Goal: Information Seeking & Learning: Learn about a topic

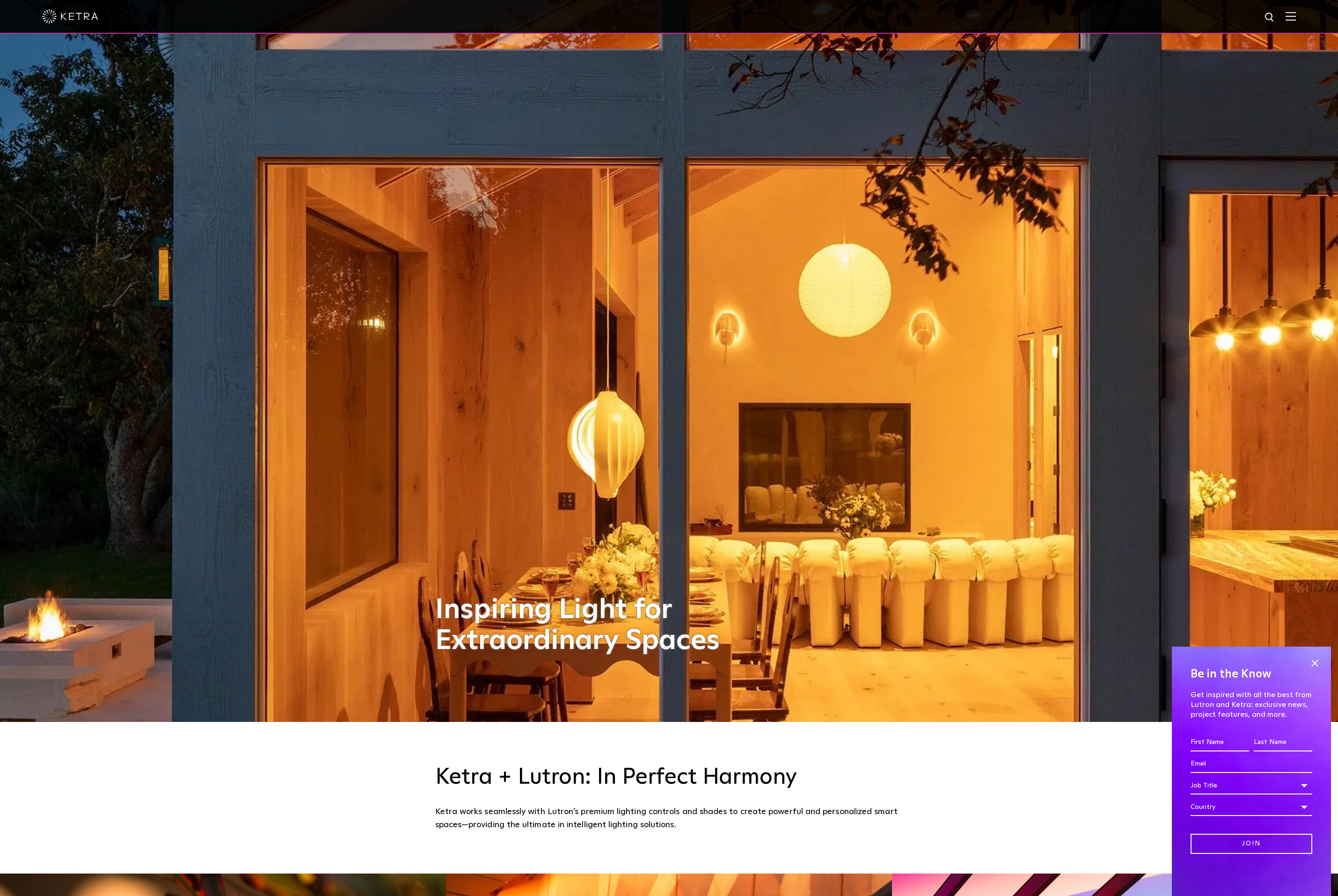
scroll to position [228, 0]
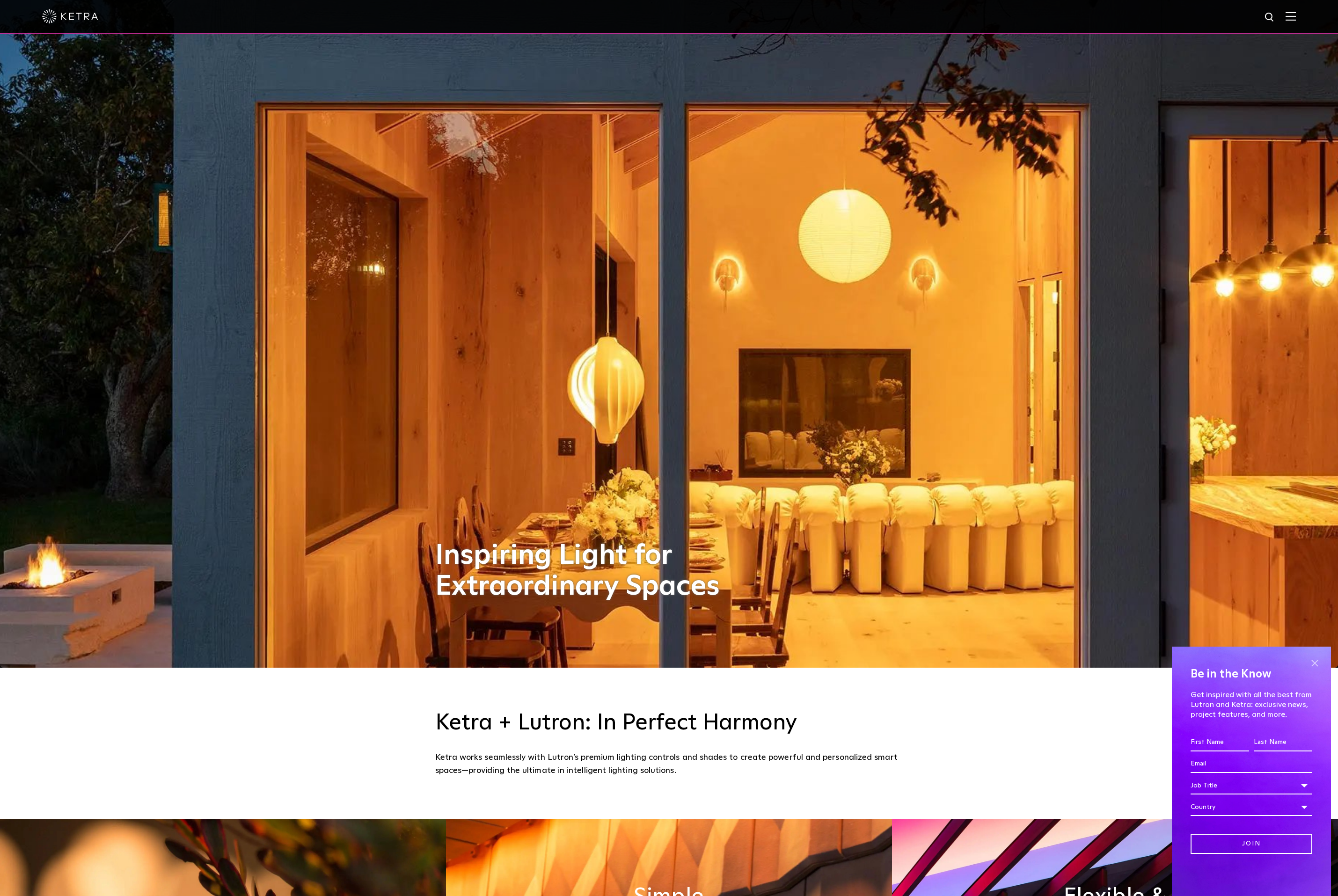
click at [1308, 663] on span at bounding box center [1314, 662] width 14 height 14
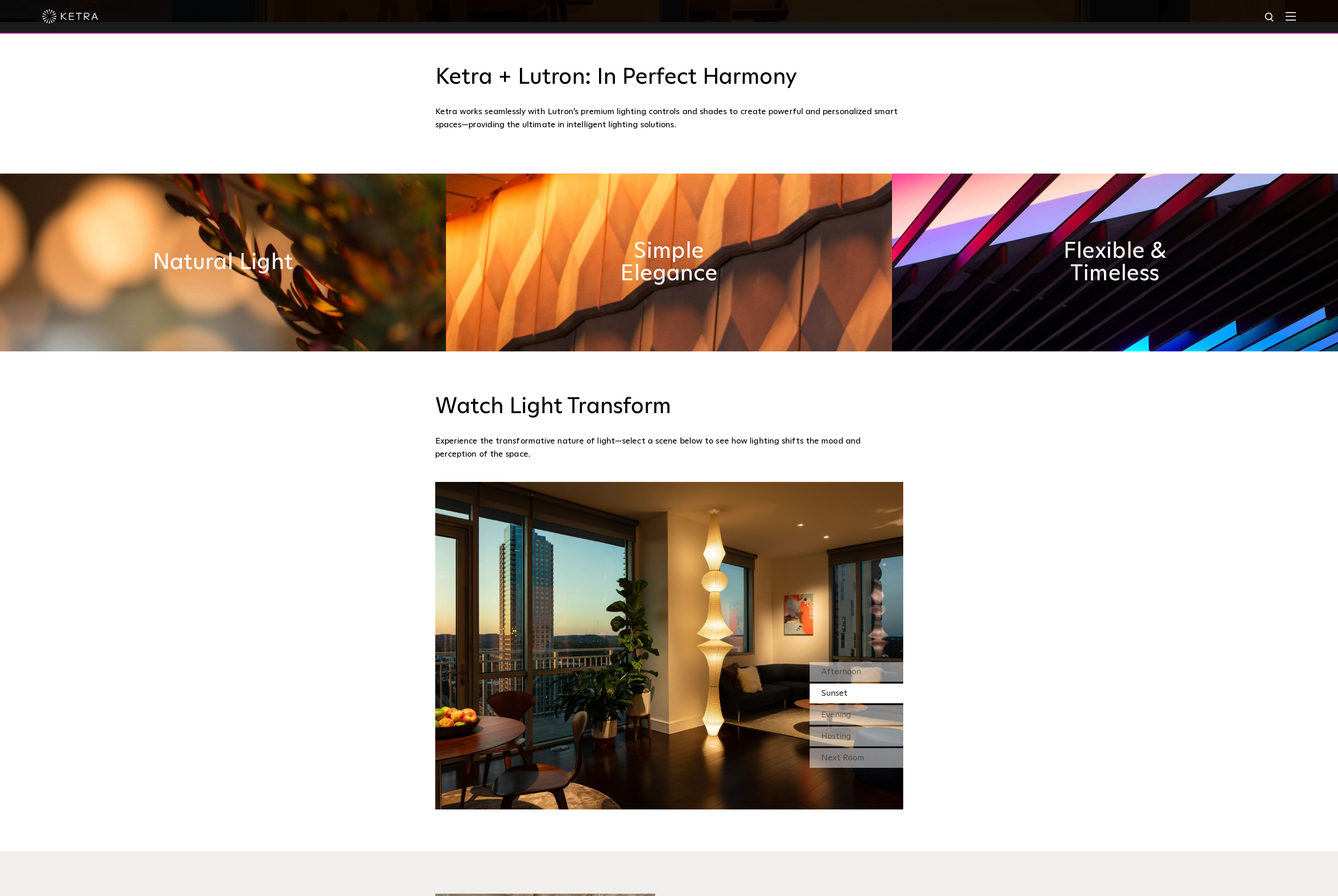
scroll to position [909, 0]
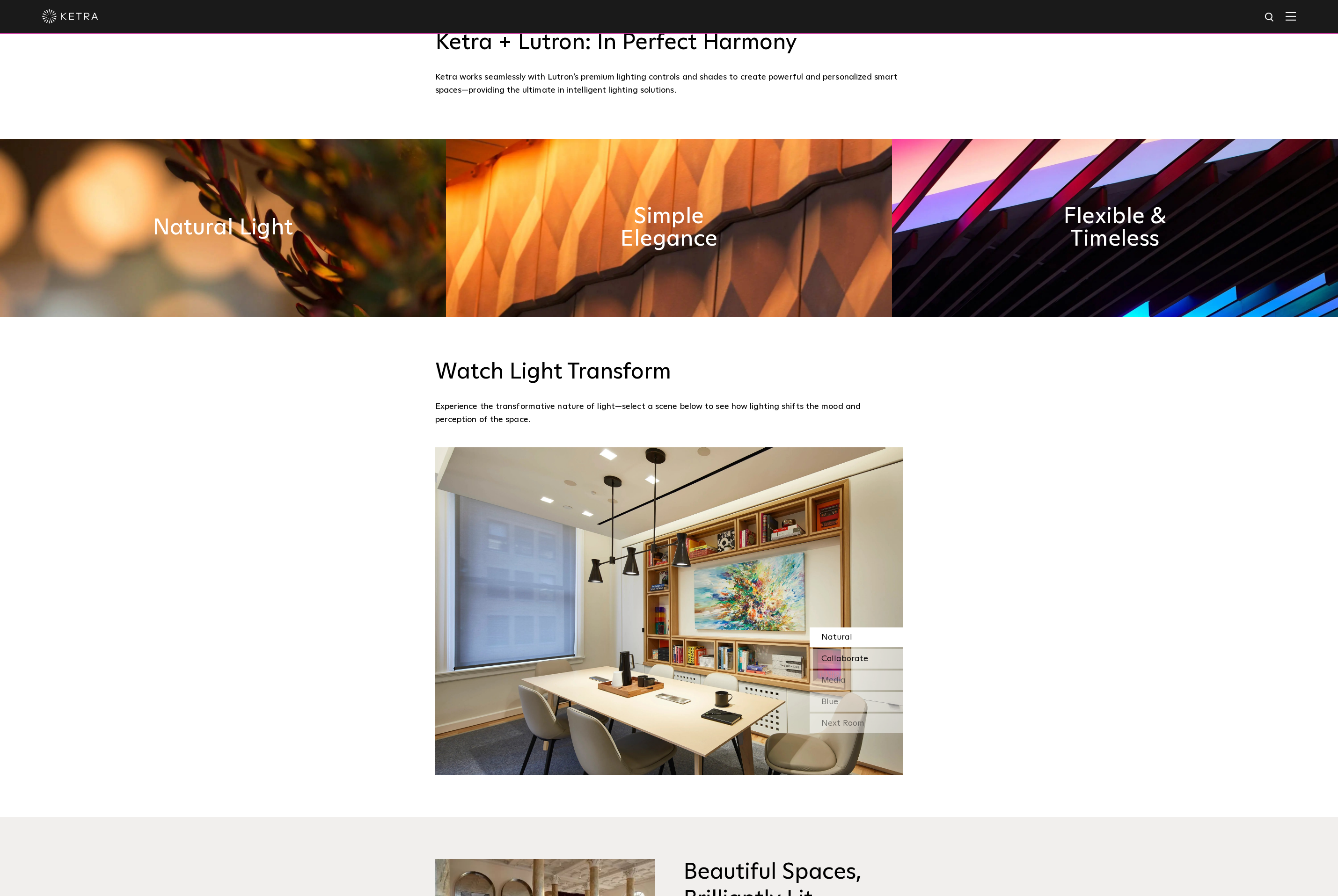
click at [851, 656] on span "Collaborate" at bounding box center [845, 658] width 47 height 9
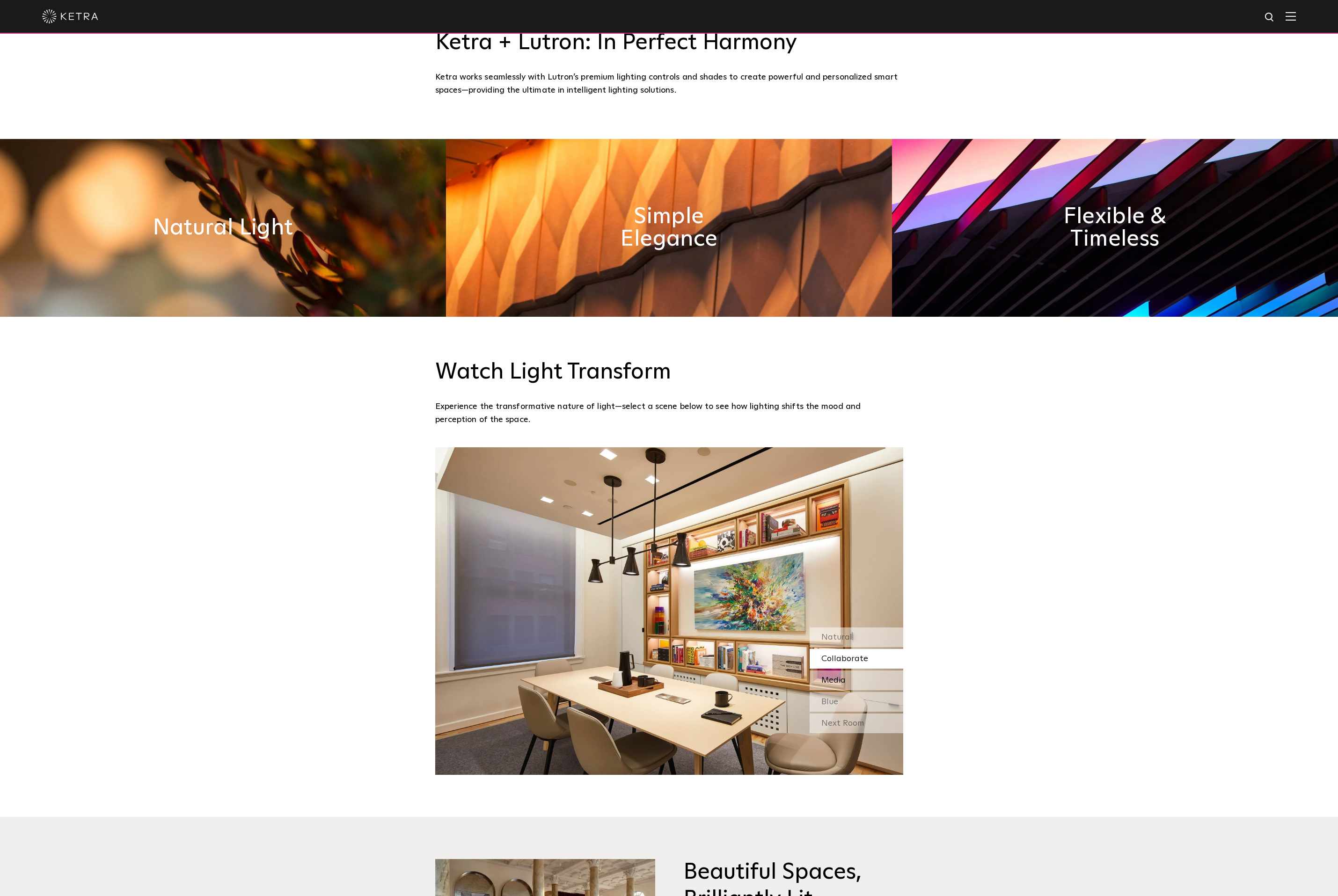
click at [848, 679] on div "Media" at bounding box center [856, 680] width 93 height 20
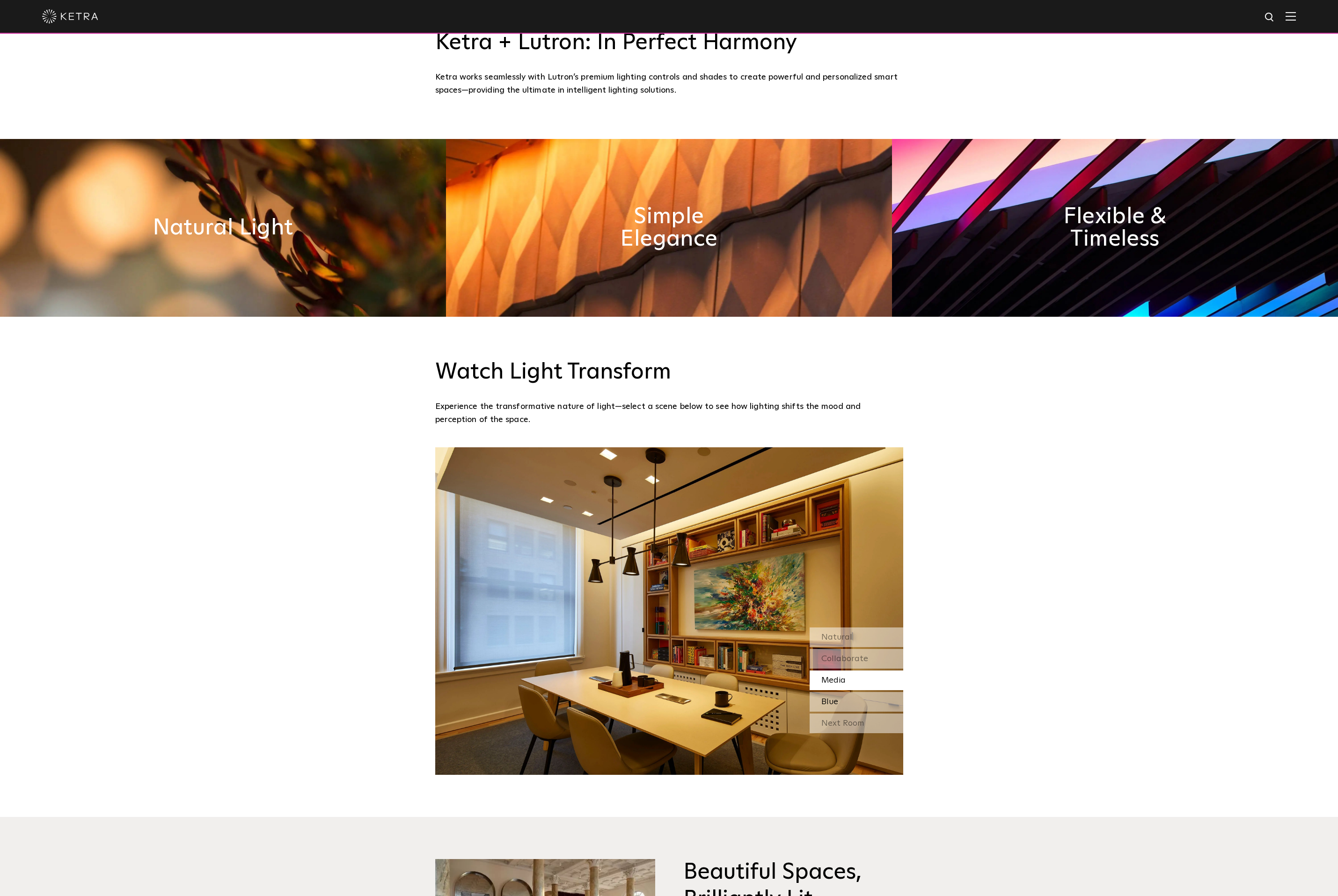
click at [853, 703] on div "Blue" at bounding box center [856, 701] width 93 height 20
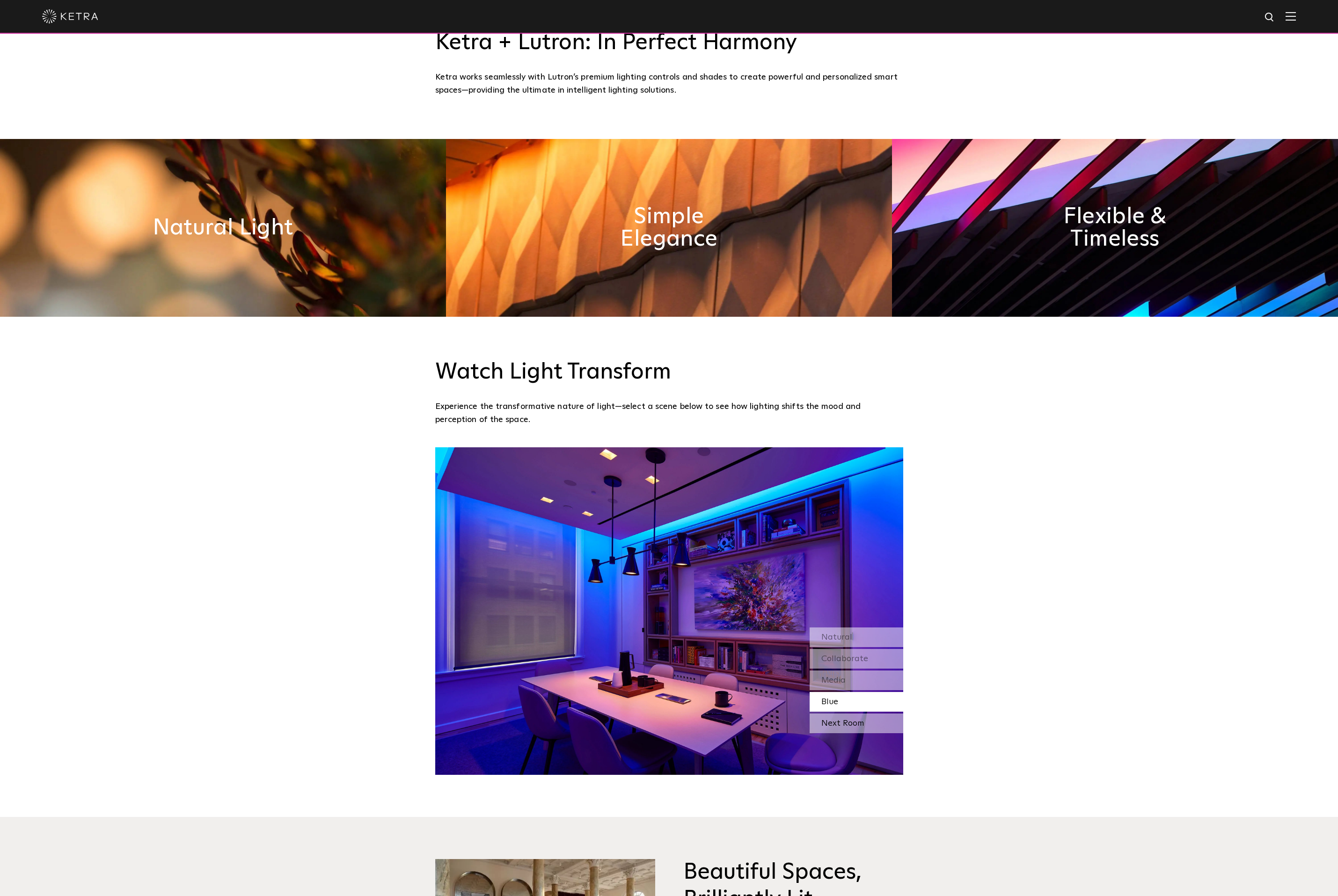
click at [861, 722] on div "Next Room" at bounding box center [856, 723] width 93 height 20
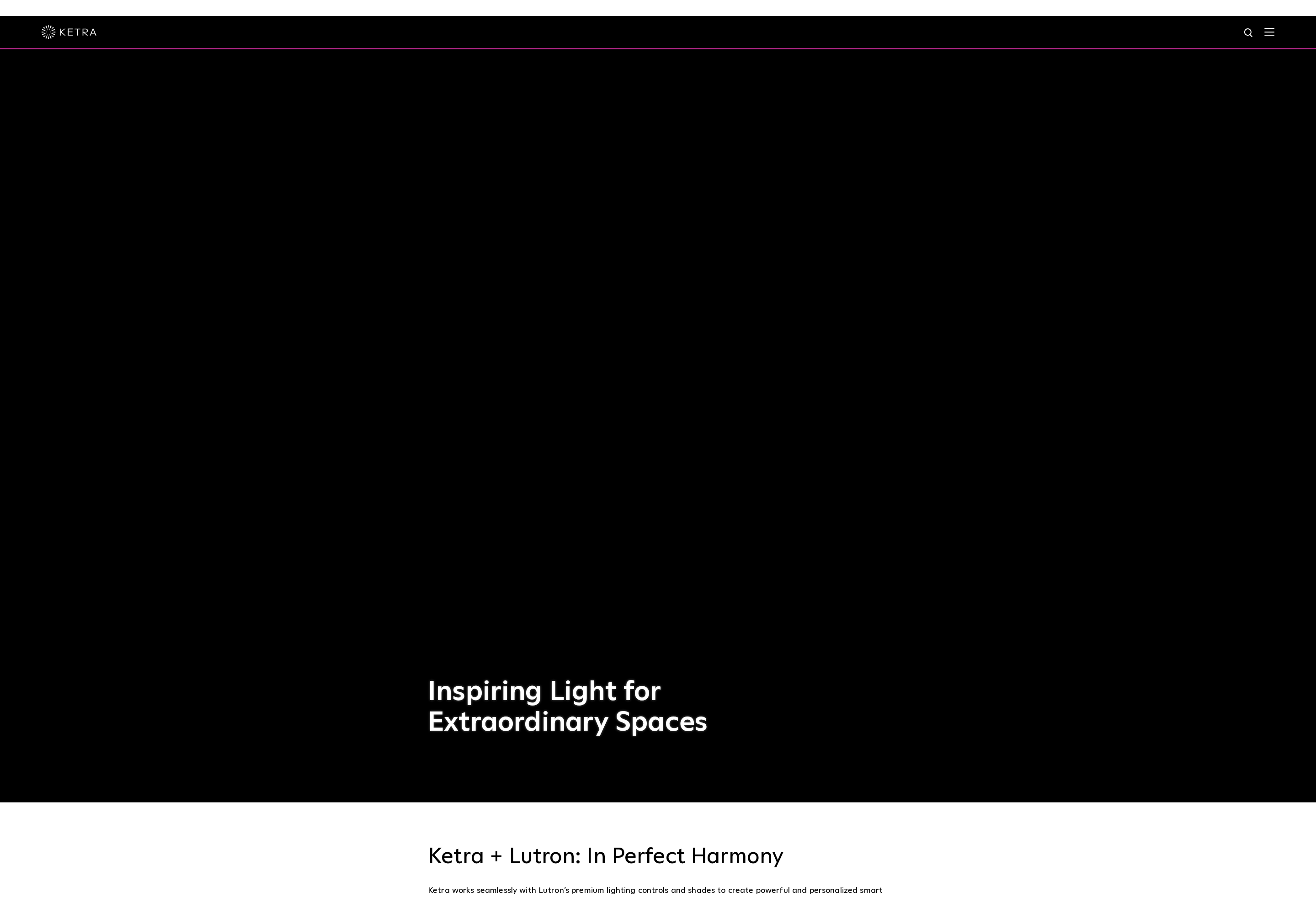
scroll to position [0, 0]
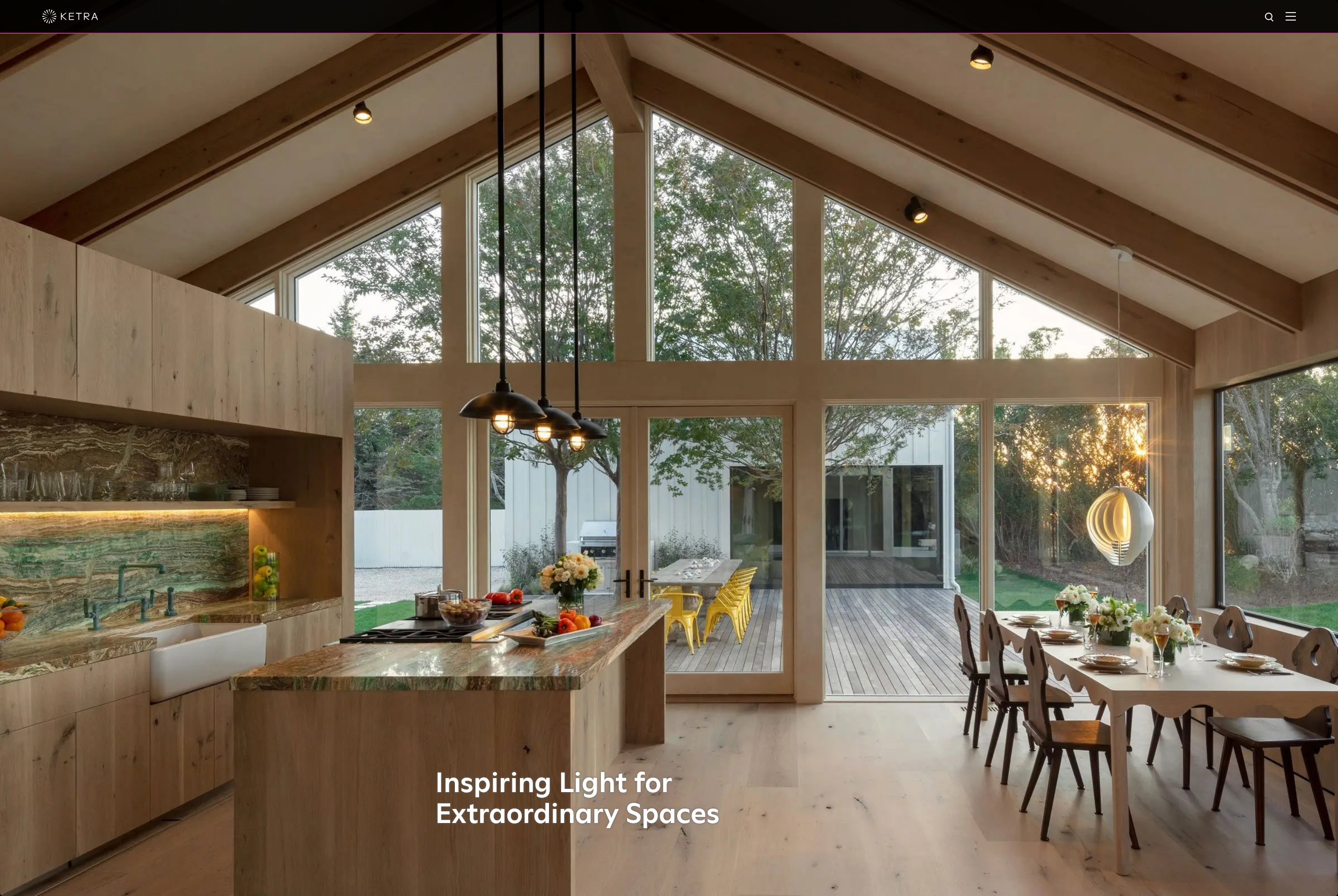
click at [1284, 19] on div at bounding box center [669, 16] width 1254 height 32
click at [1294, 15] on img at bounding box center [1291, 16] width 11 height 9
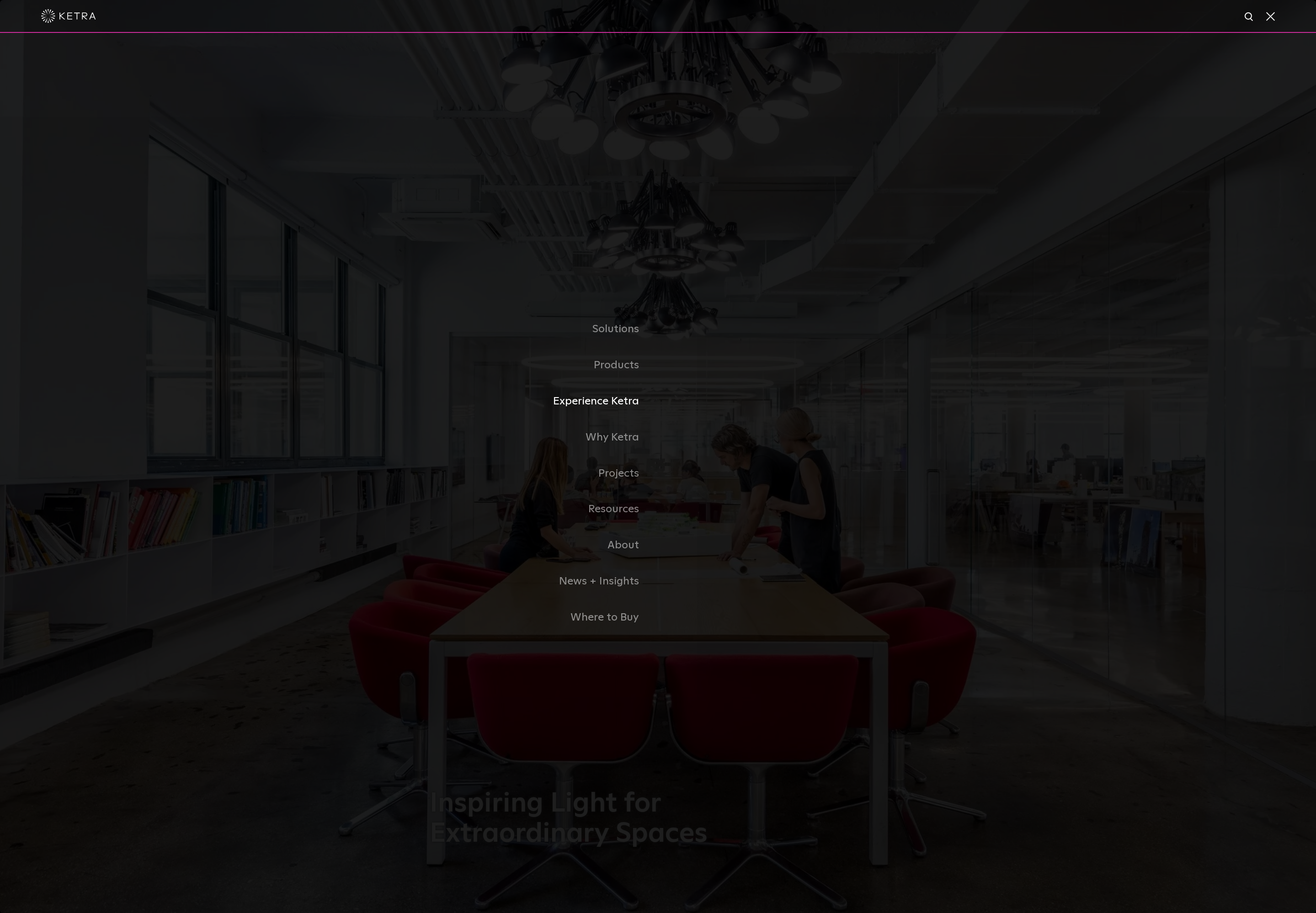
click at [617, 406] on link "Experience Ketra" at bounding box center [543, 402] width 228 height 36
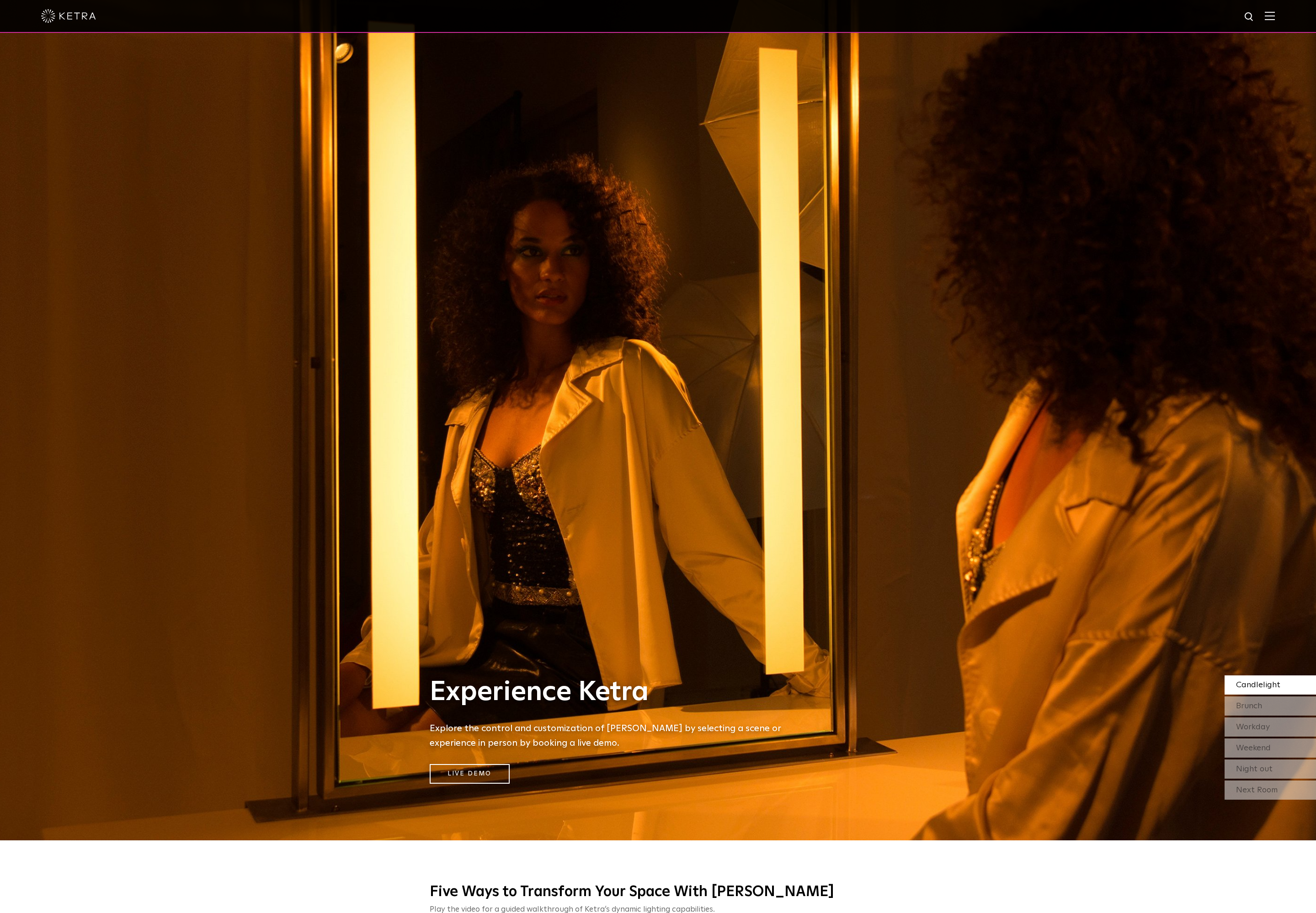
scroll to position [76, 0]
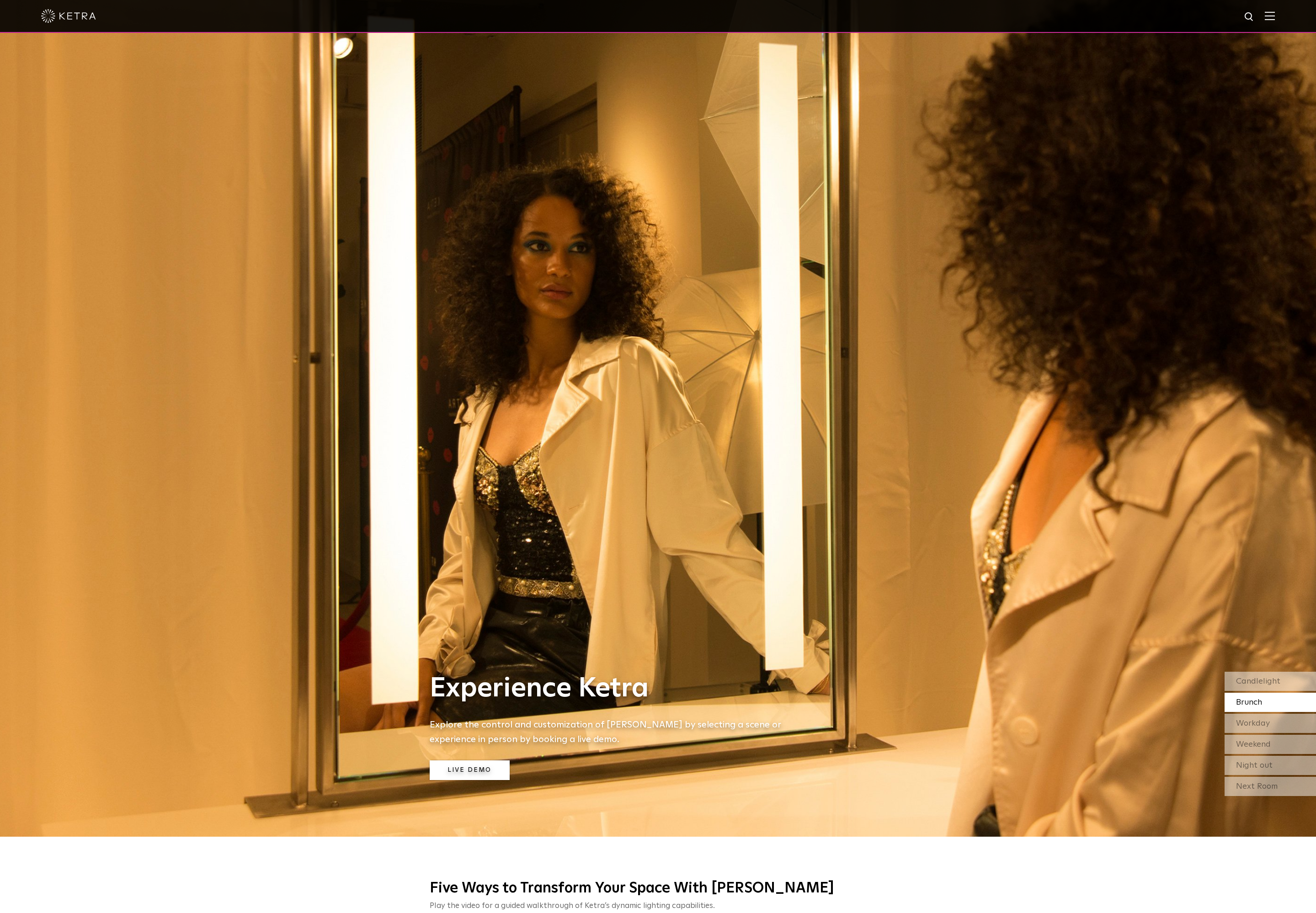
click at [486, 772] on link "Live Demo" at bounding box center [469, 770] width 80 height 19
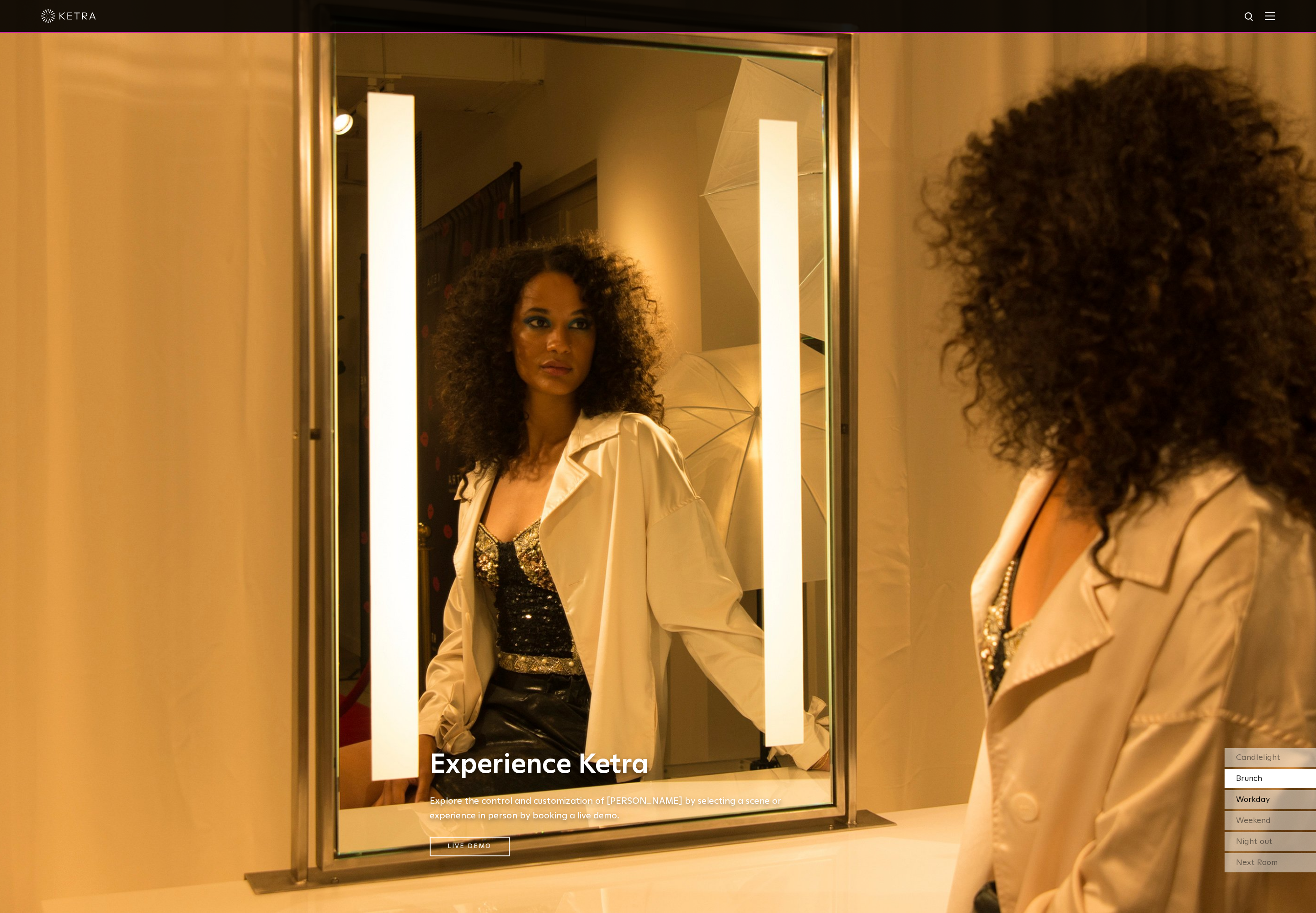
click at [1254, 800] on span "Workday" at bounding box center [1253, 800] width 34 height 8
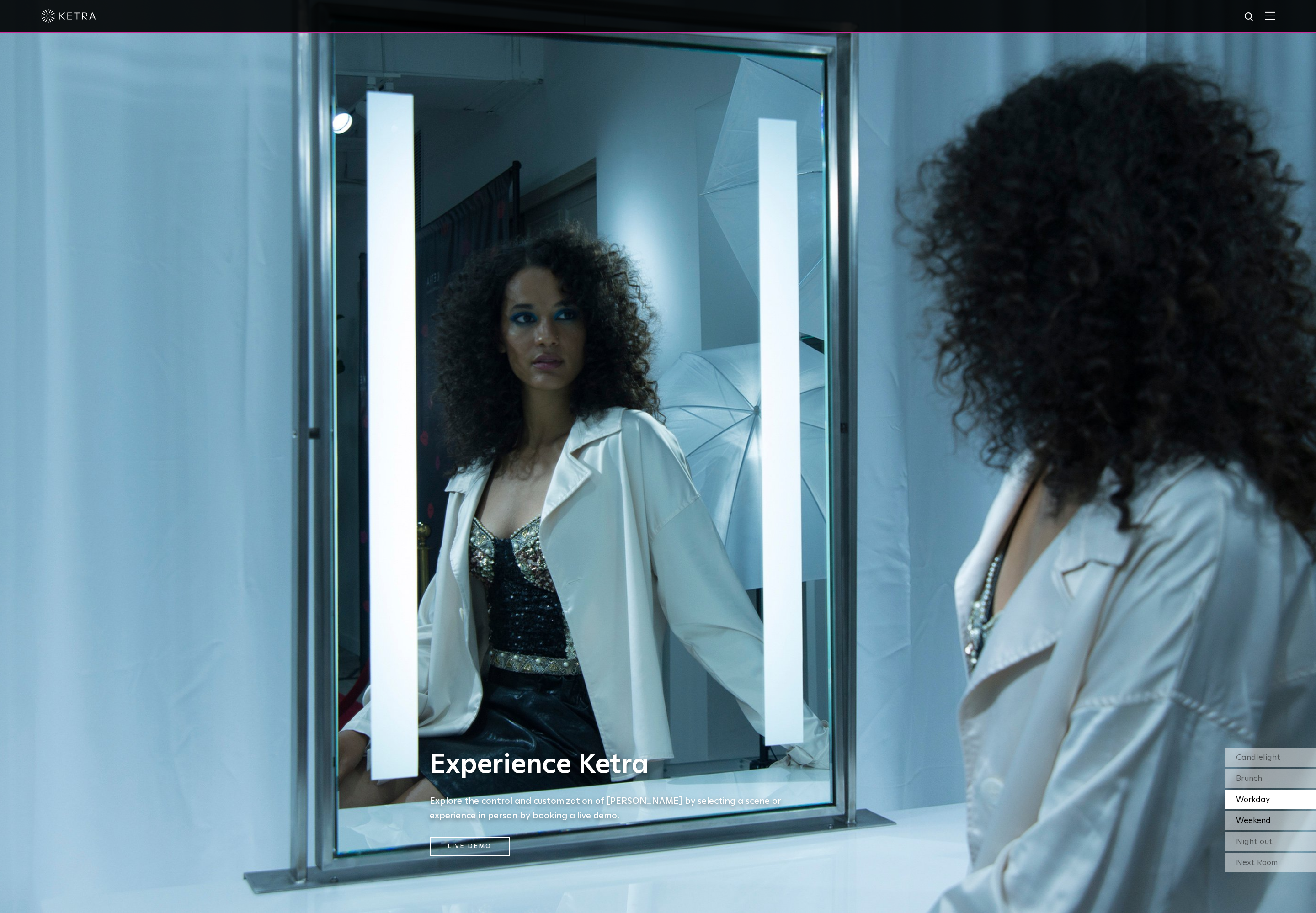
click at [1258, 824] on div "Weekend" at bounding box center [1270, 821] width 91 height 19
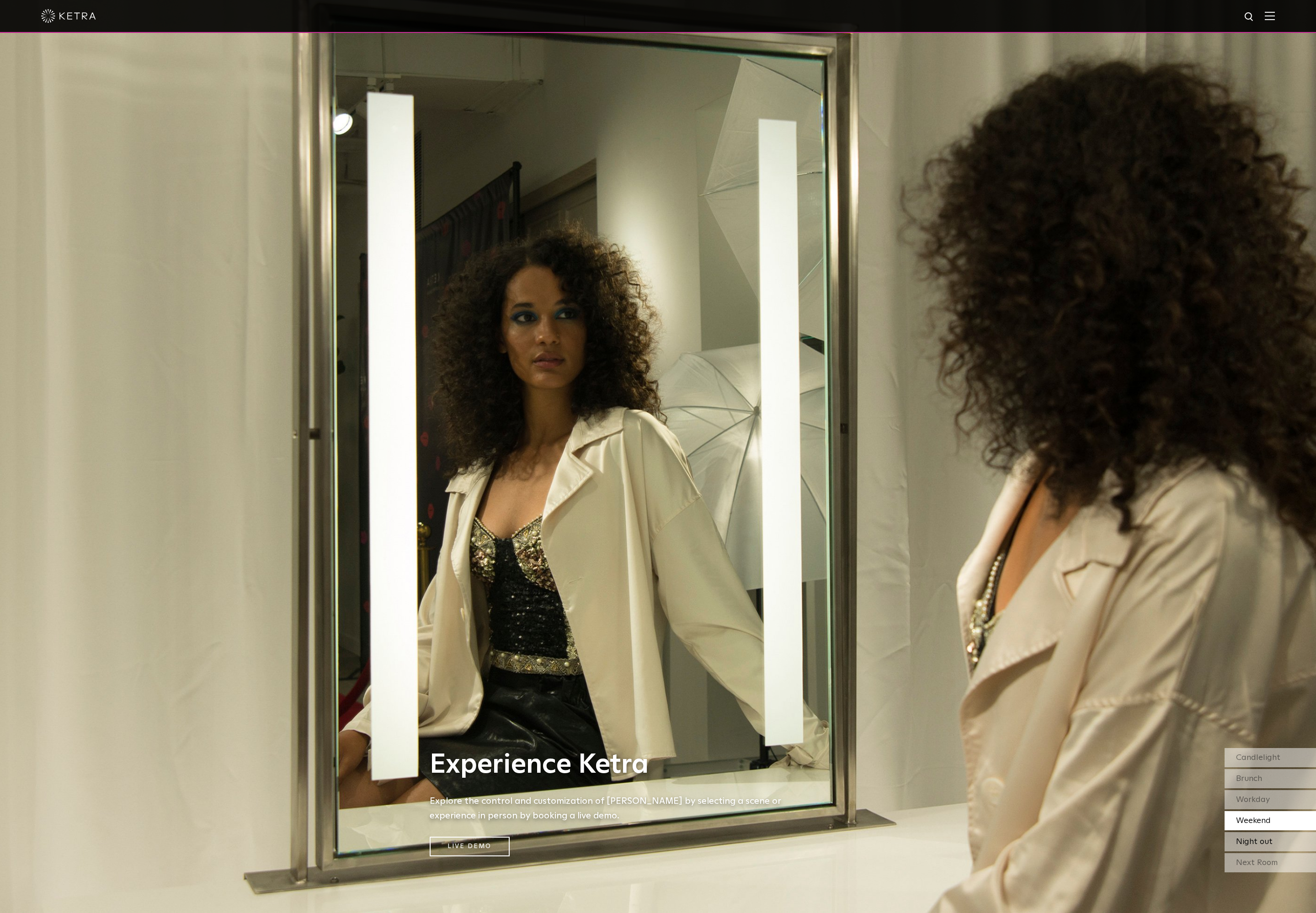
click at [1260, 843] on span "Night out" at bounding box center [1254, 842] width 37 height 8
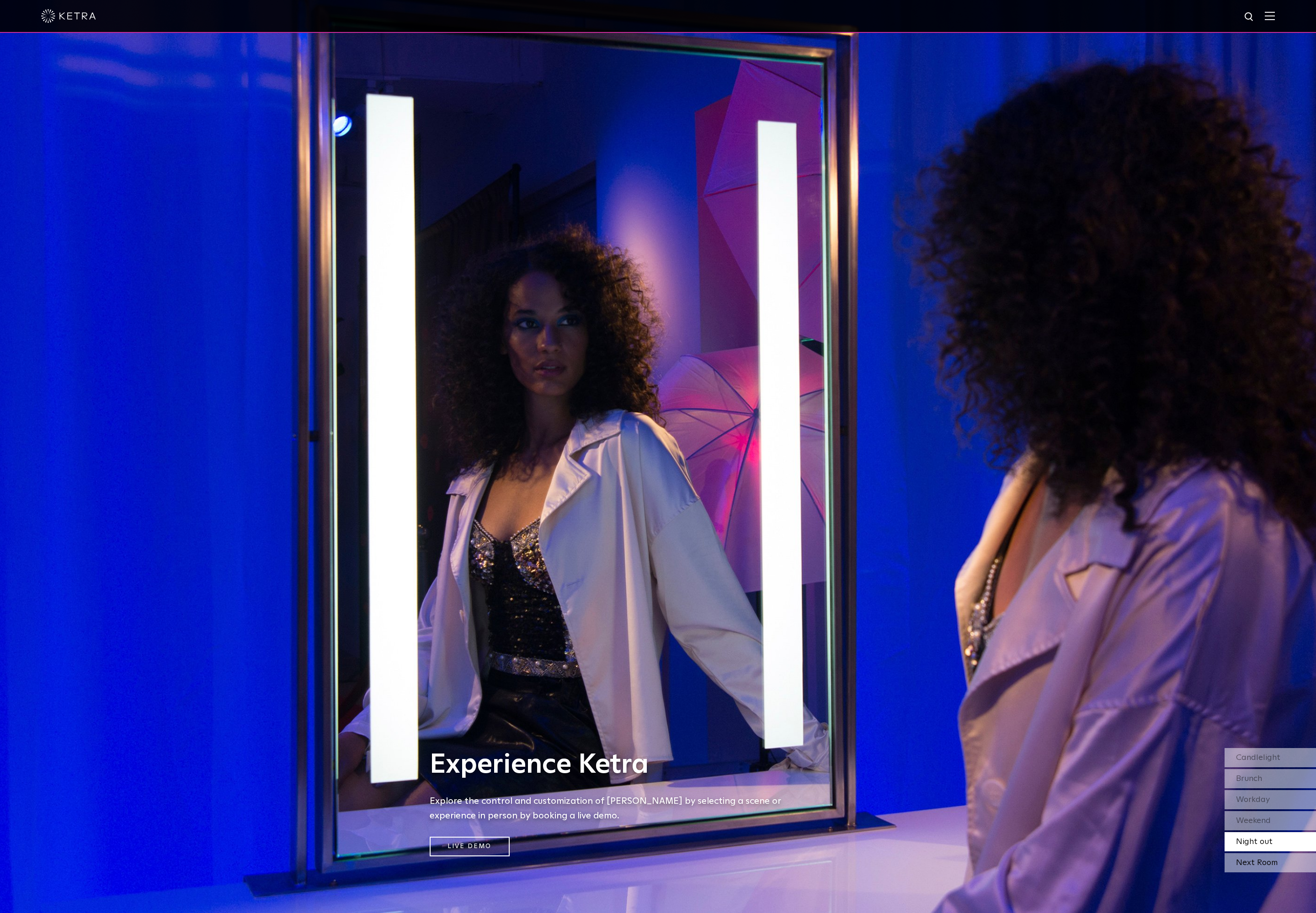
click at [1267, 866] on div "Next Room" at bounding box center [1270, 863] width 91 height 19
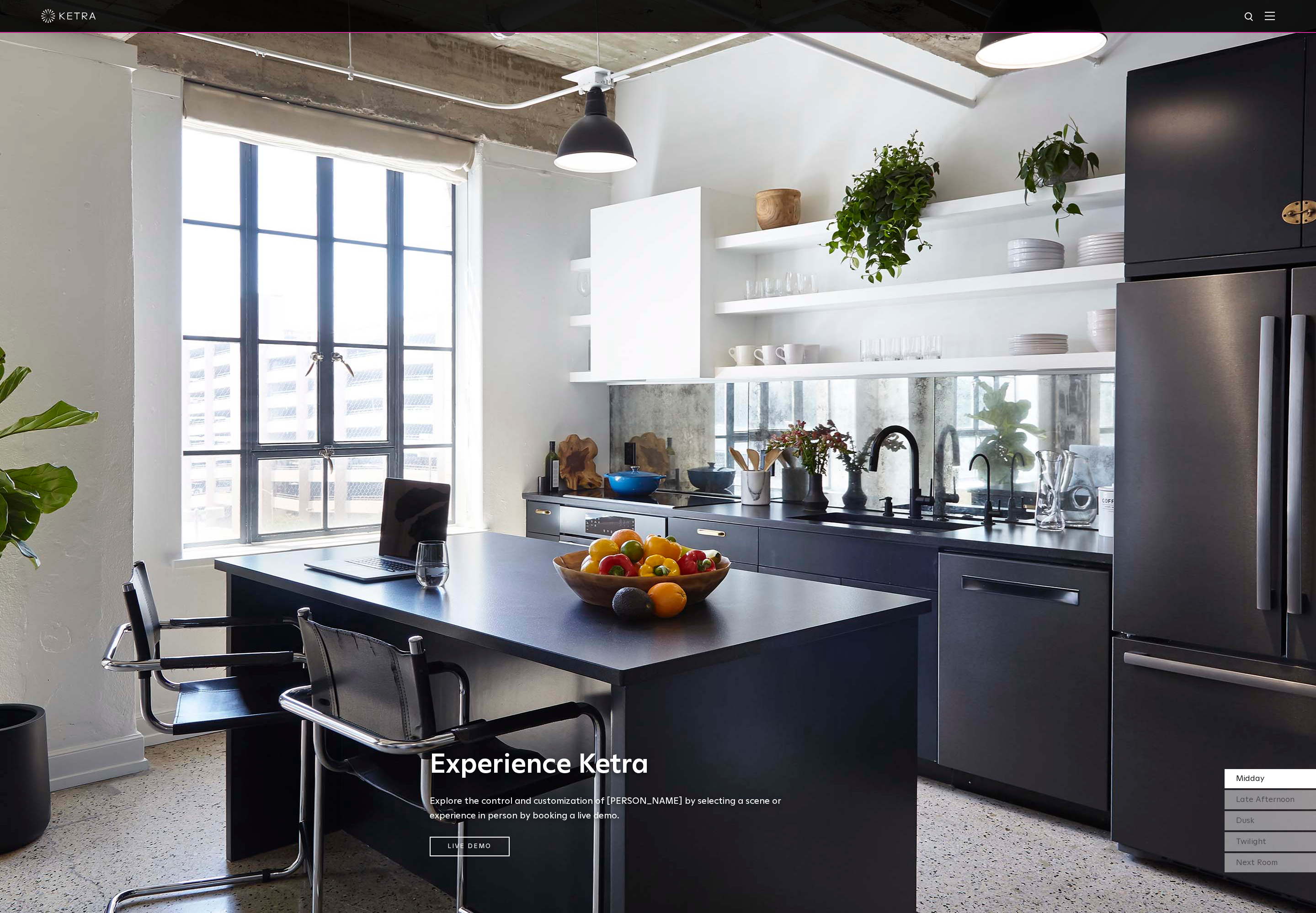
click at [1261, 861] on div "Next Room" at bounding box center [1270, 863] width 91 height 19
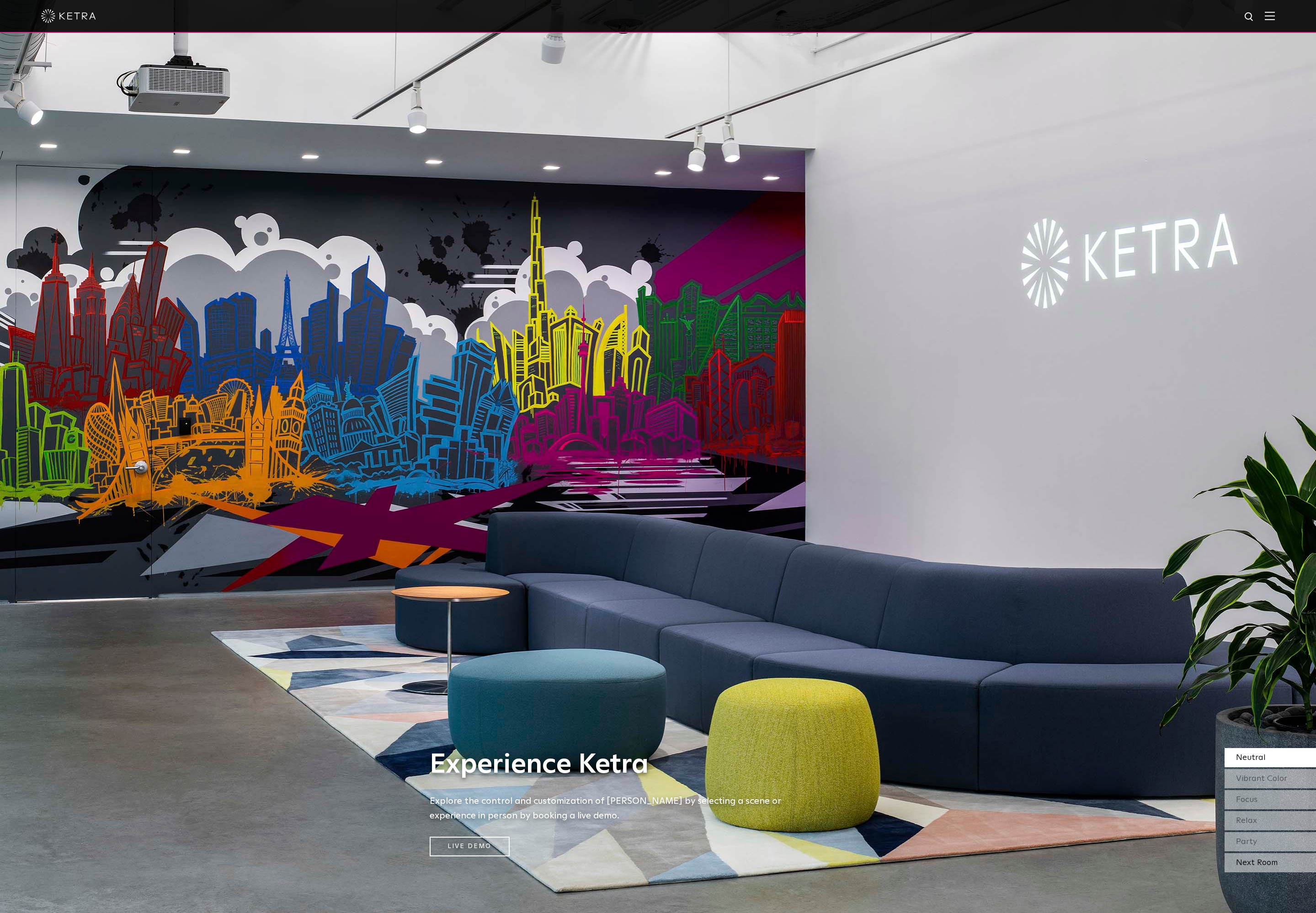
click at [1260, 861] on div "Next Room" at bounding box center [1270, 863] width 91 height 19
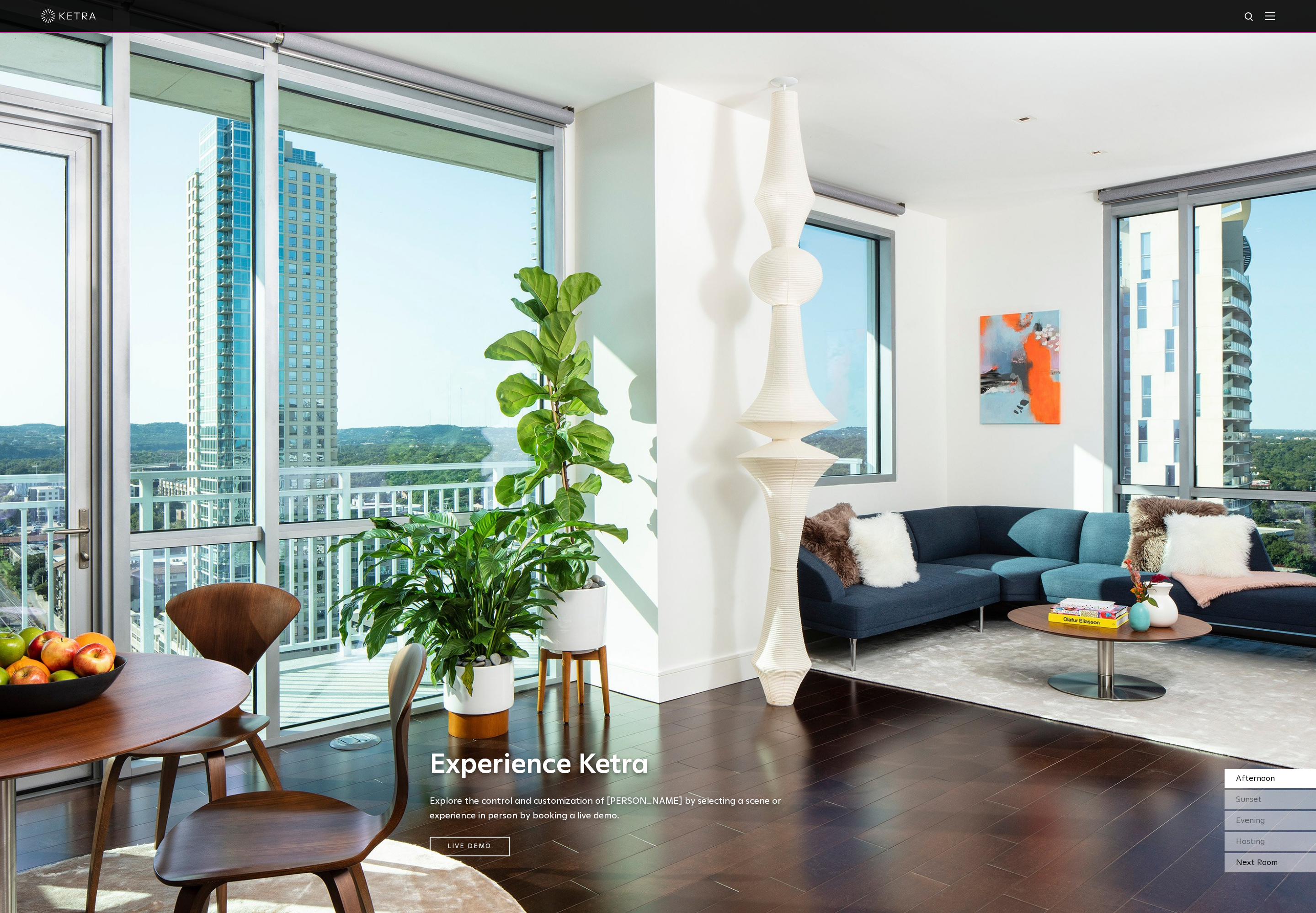
click at [1260, 861] on div "Next Room" at bounding box center [1270, 863] width 91 height 19
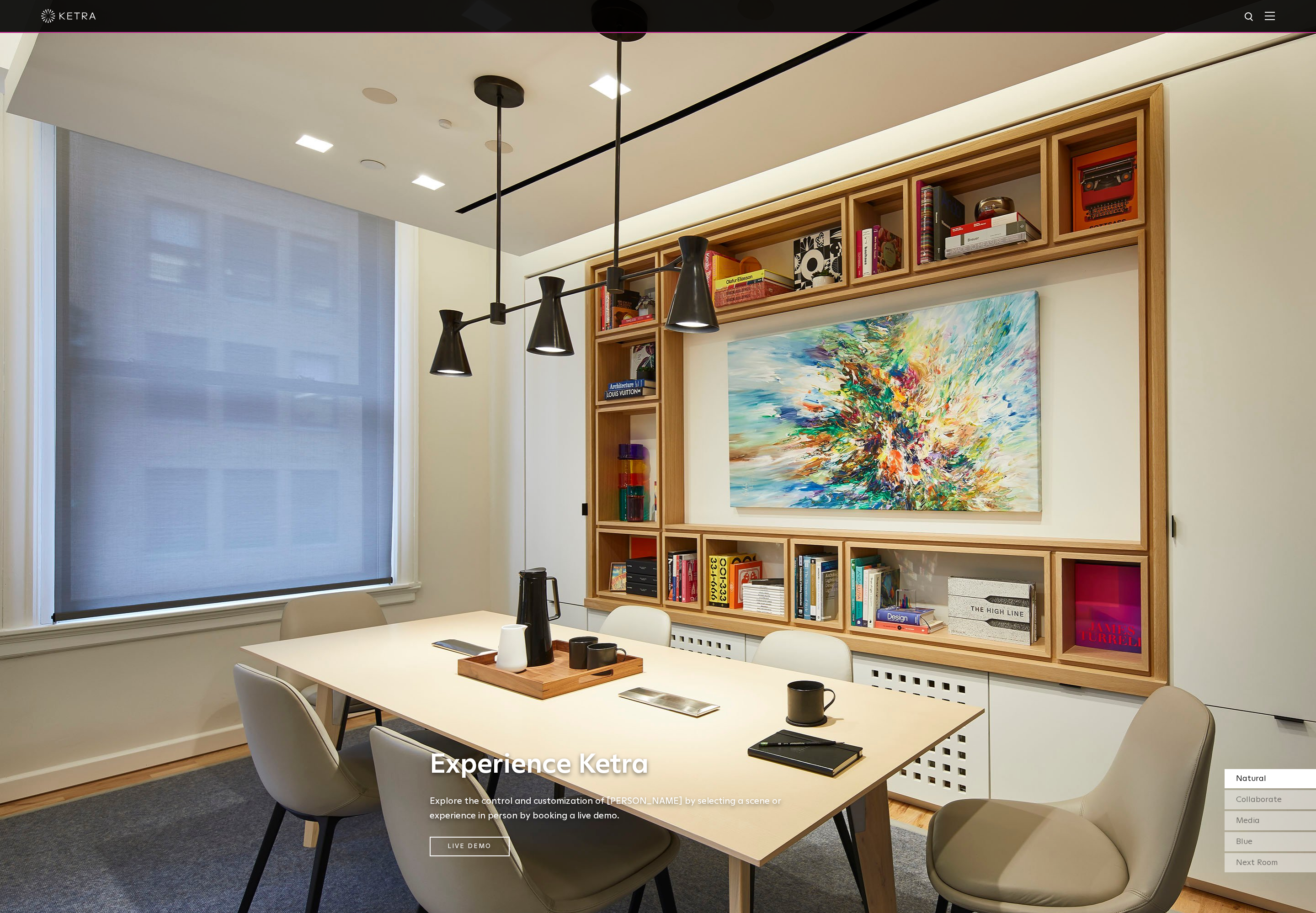
click at [1260, 861] on div "Next Room" at bounding box center [1270, 863] width 91 height 19
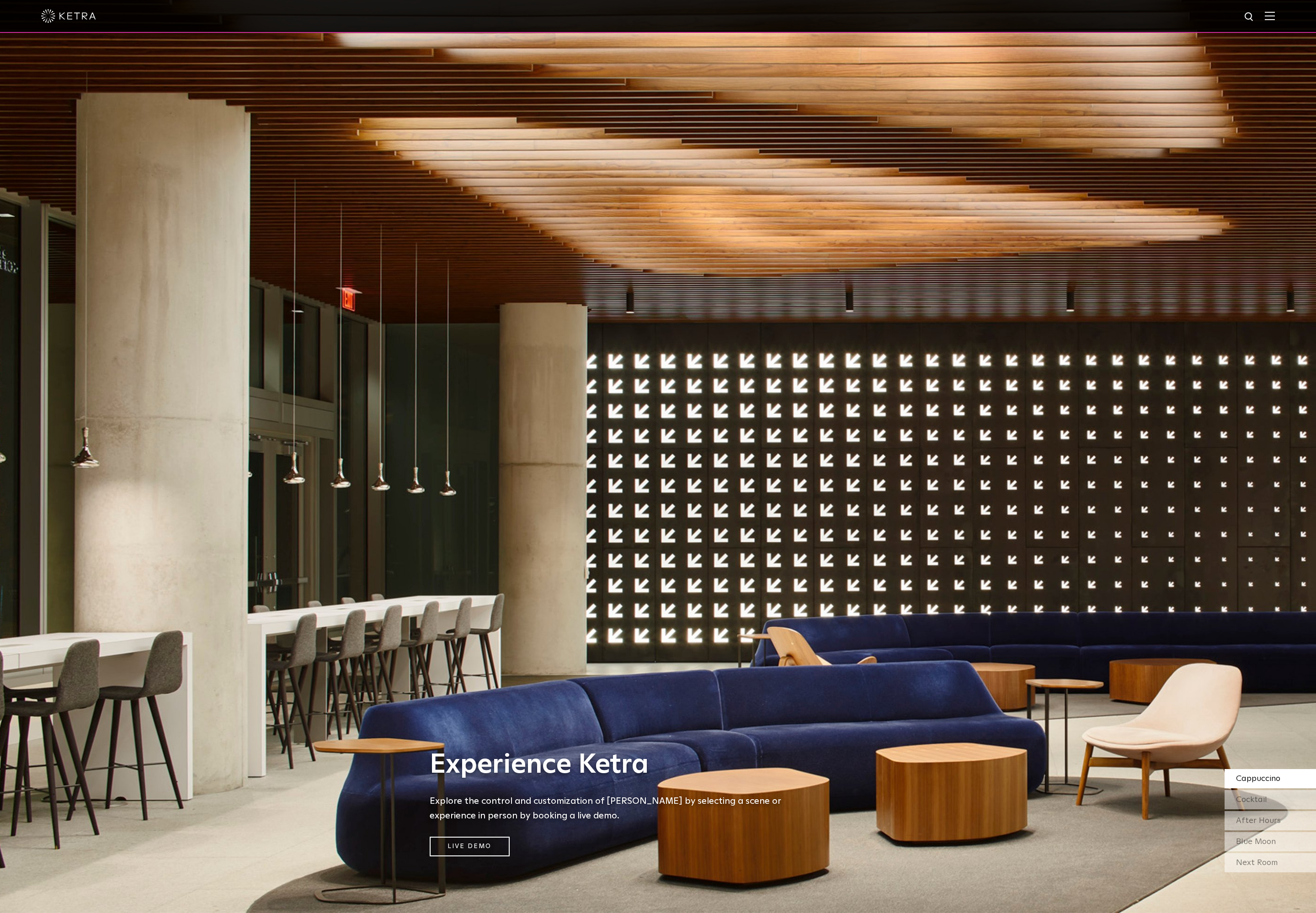
click at [1260, 861] on div "Next Room" at bounding box center [1270, 863] width 91 height 19
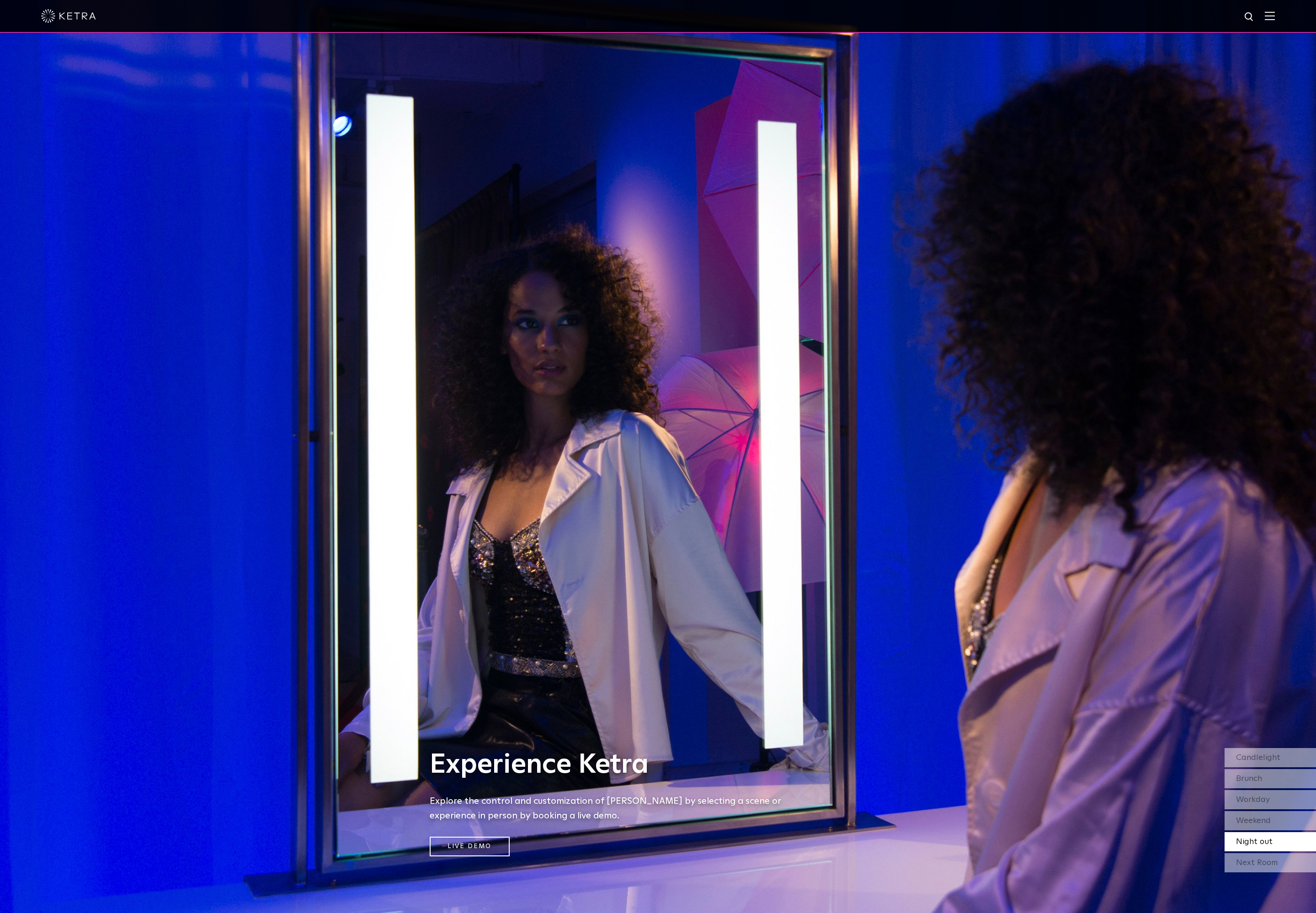
click at [1260, 861] on div "Next Room" at bounding box center [1270, 863] width 91 height 19
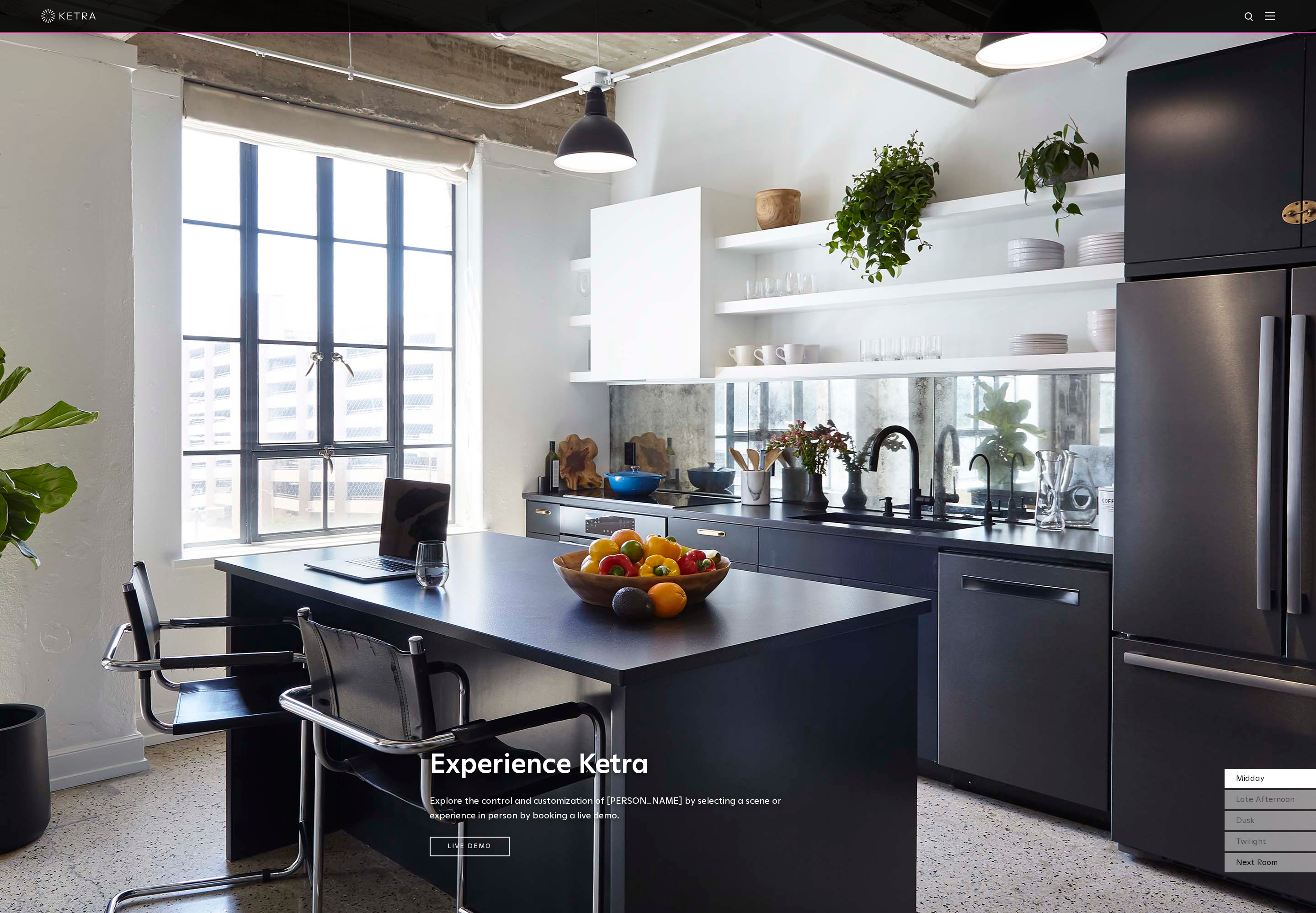
click at [1260, 861] on div "Next Room" at bounding box center [1270, 863] width 91 height 19
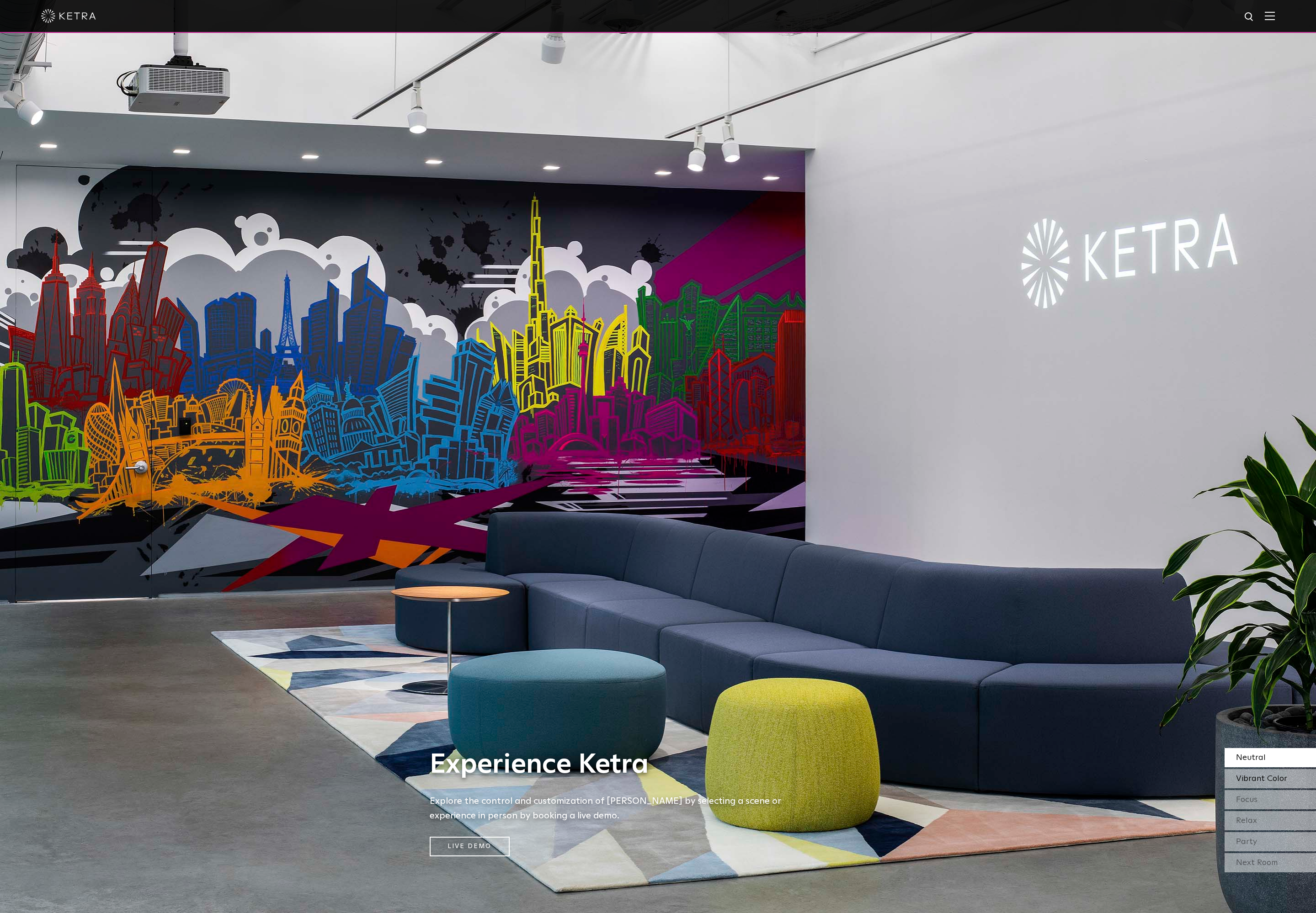
click at [1246, 773] on div "Vibrant Color" at bounding box center [1270, 779] width 91 height 19
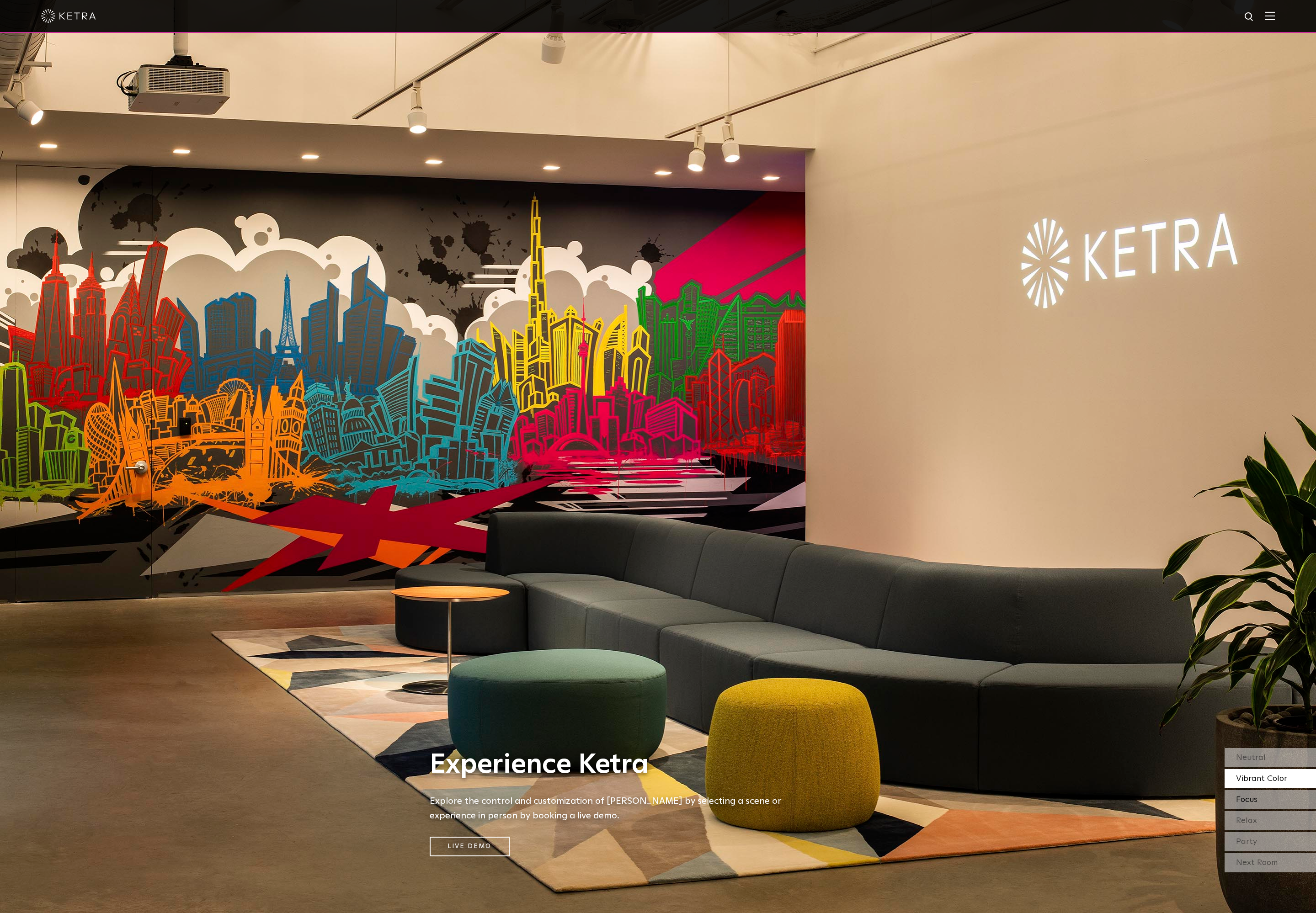
click at [1250, 799] on span "Focus" at bounding box center [1246, 800] width 21 height 8
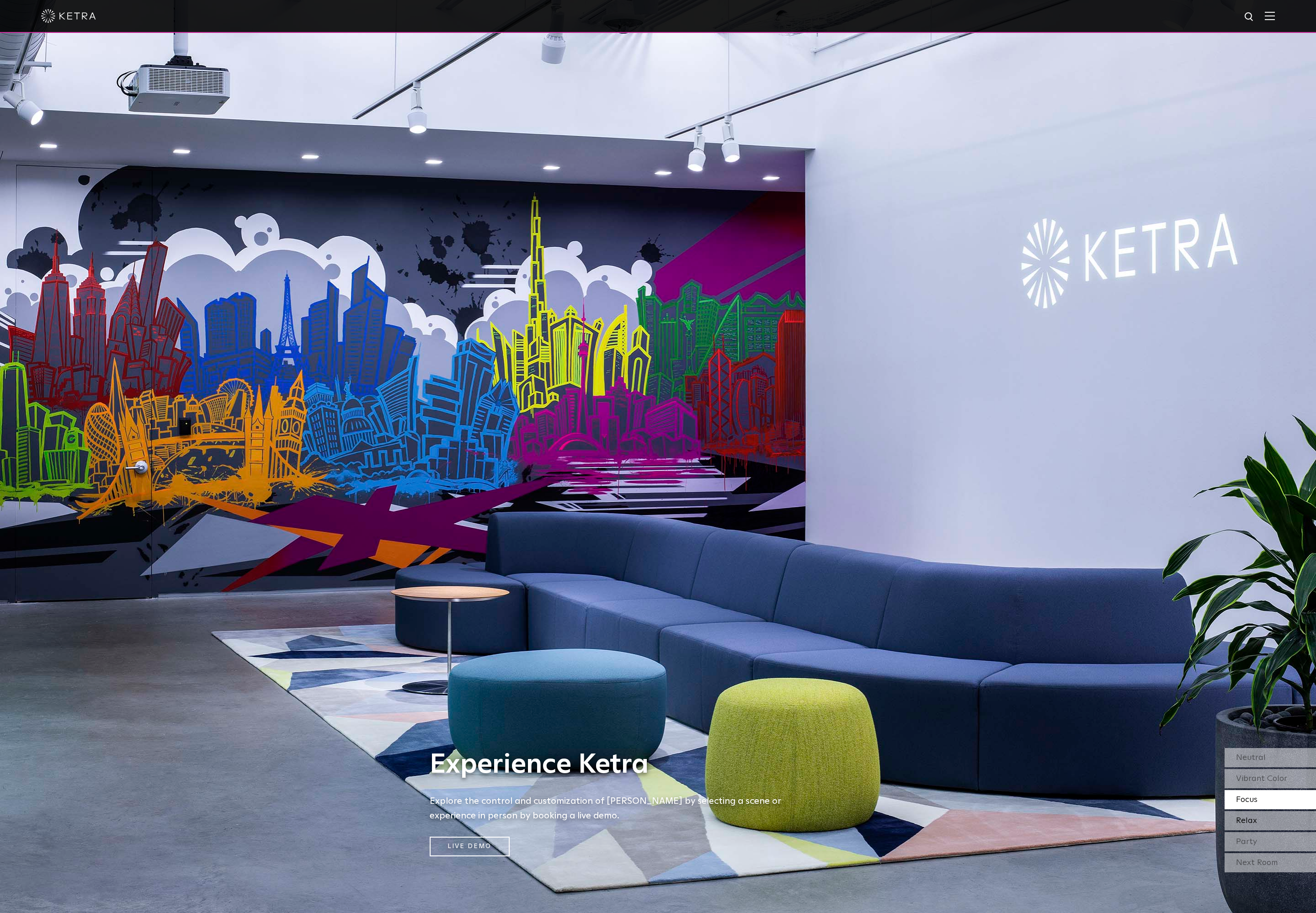
click at [1244, 821] on span "Relax" at bounding box center [1246, 821] width 21 height 8
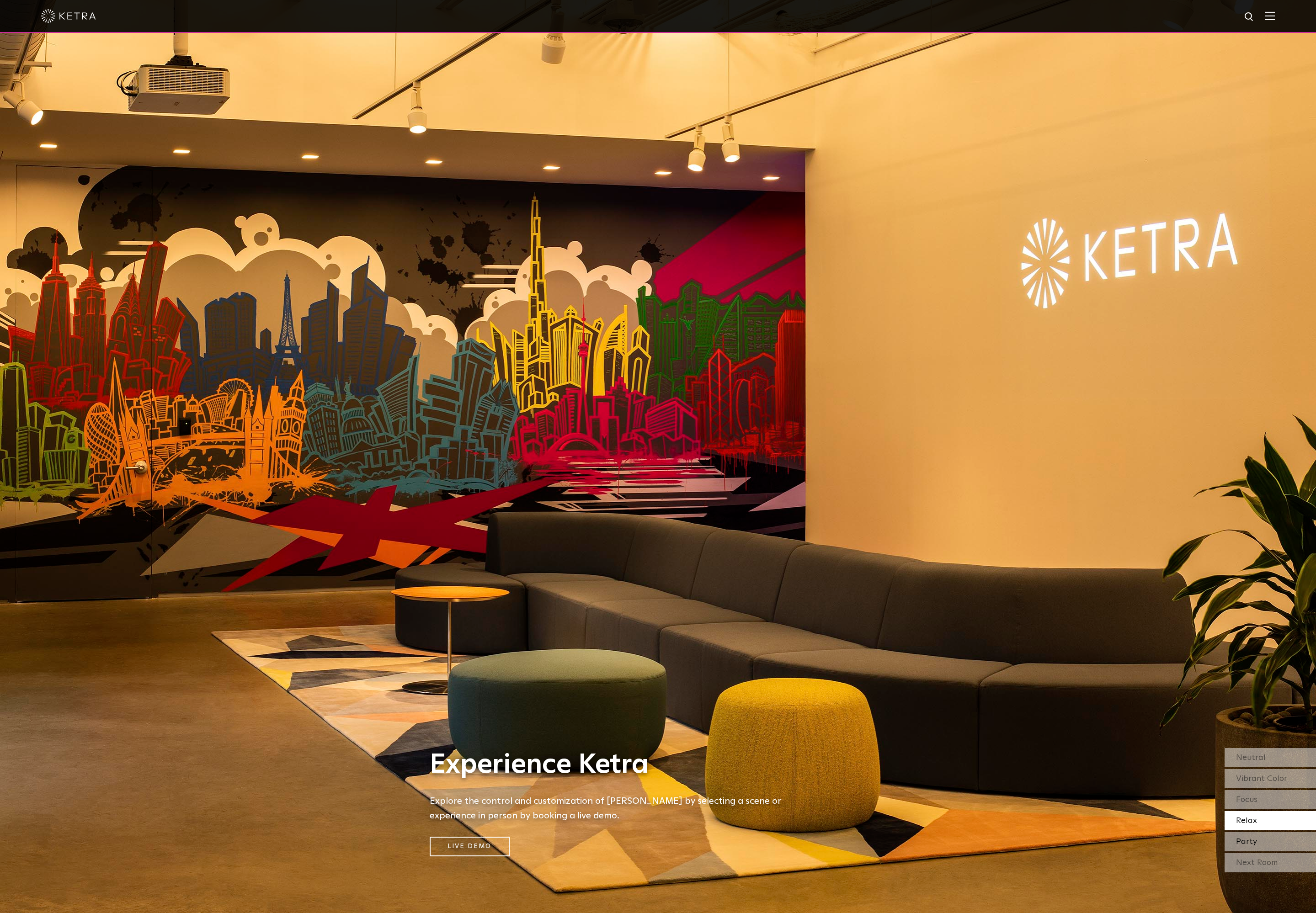
click at [1265, 843] on div "Party" at bounding box center [1270, 842] width 91 height 19
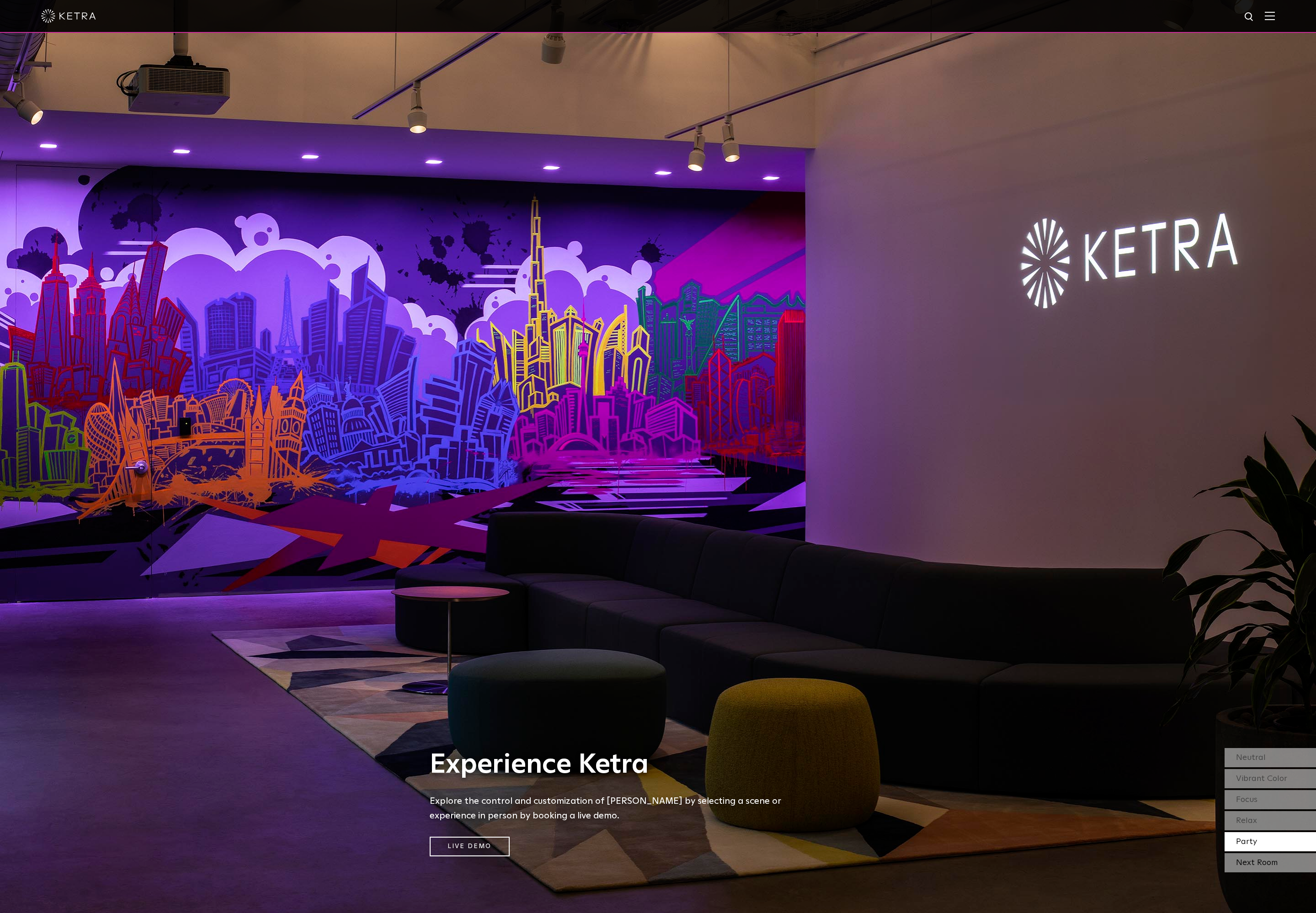
click at [1257, 865] on div "Next Room" at bounding box center [1270, 863] width 91 height 19
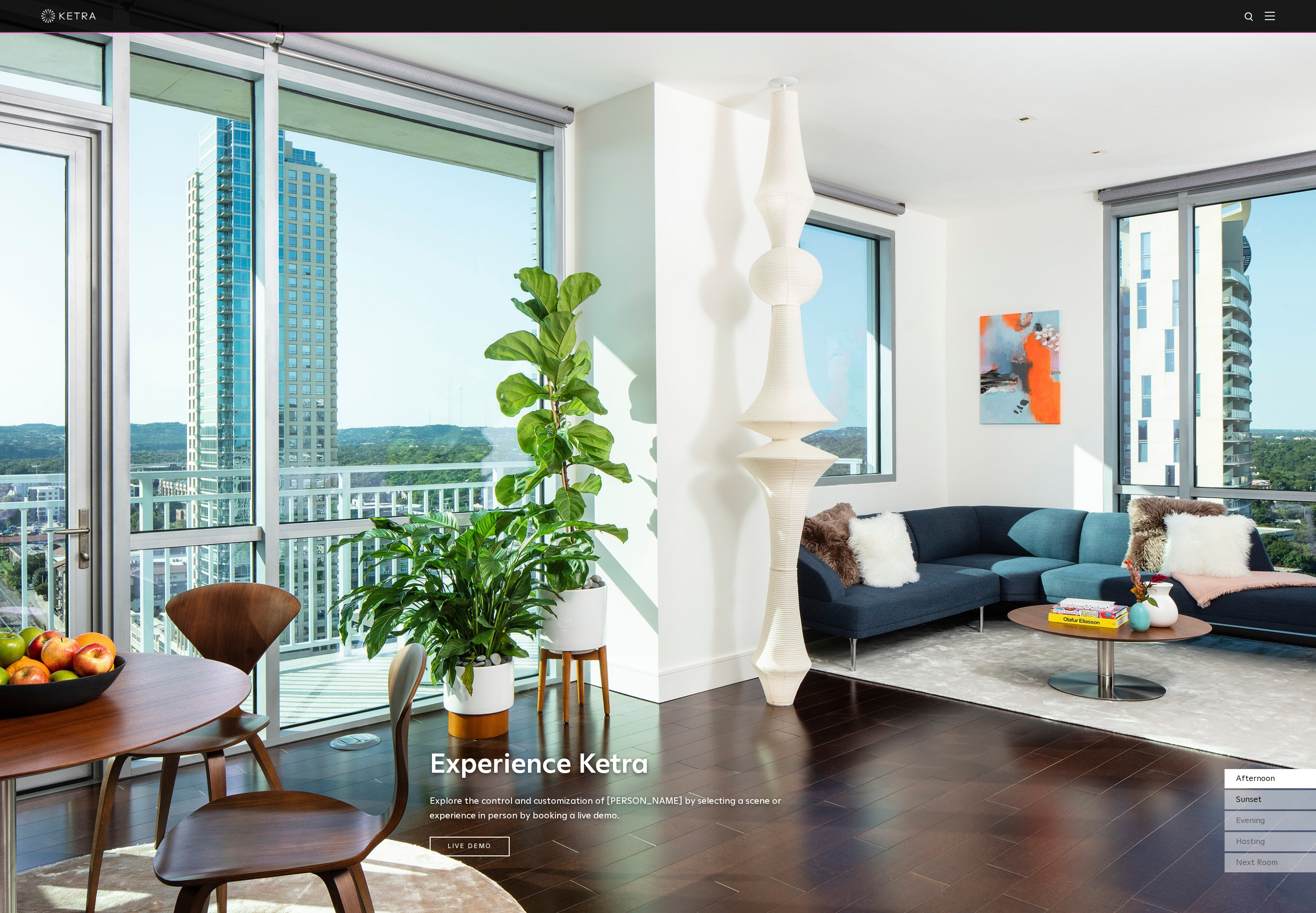
click at [1257, 799] on span "Sunset" at bounding box center [1249, 800] width 26 height 8
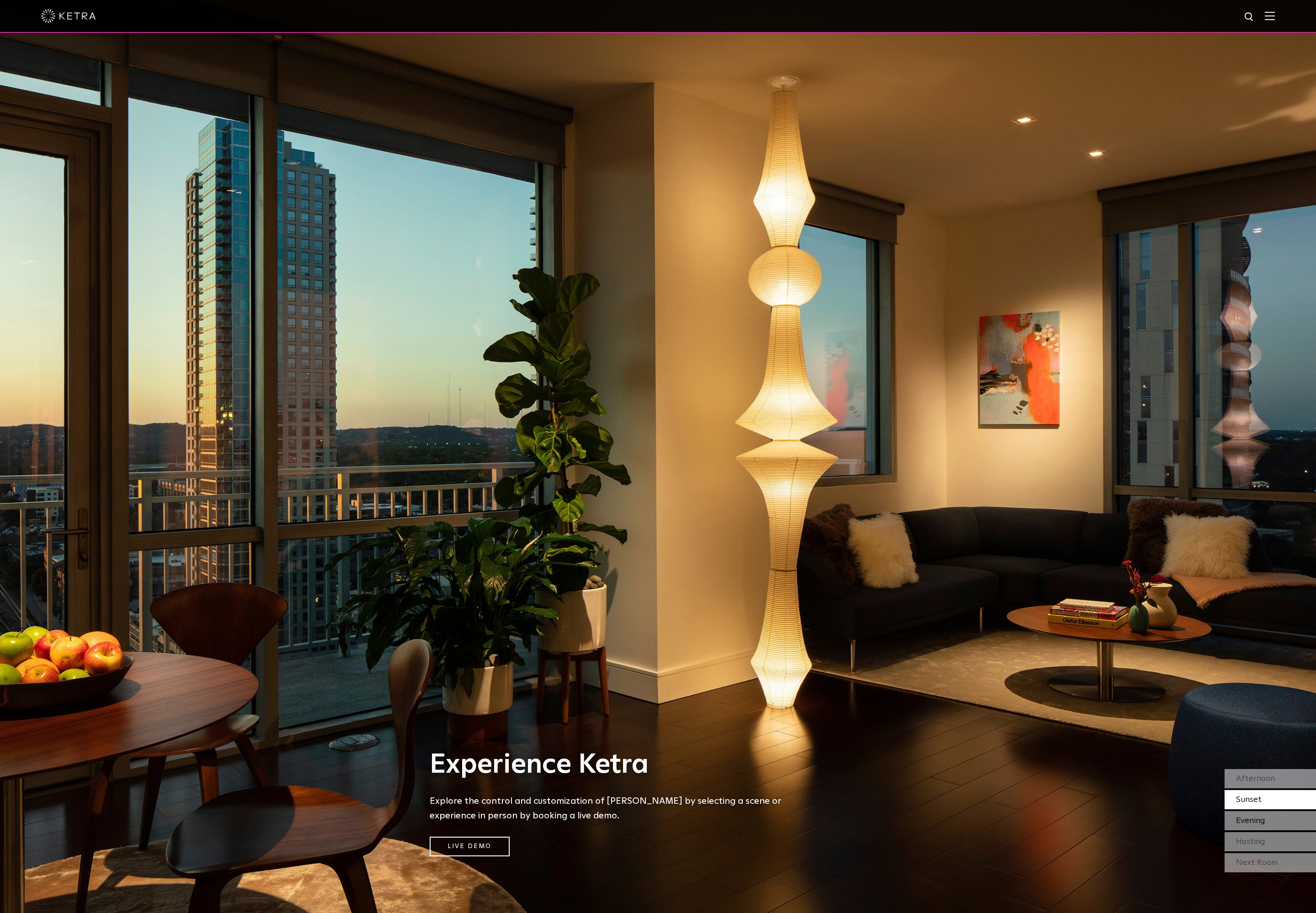
click at [1261, 819] on span "Evening" at bounding box center [1250, 821] width 29 height 8
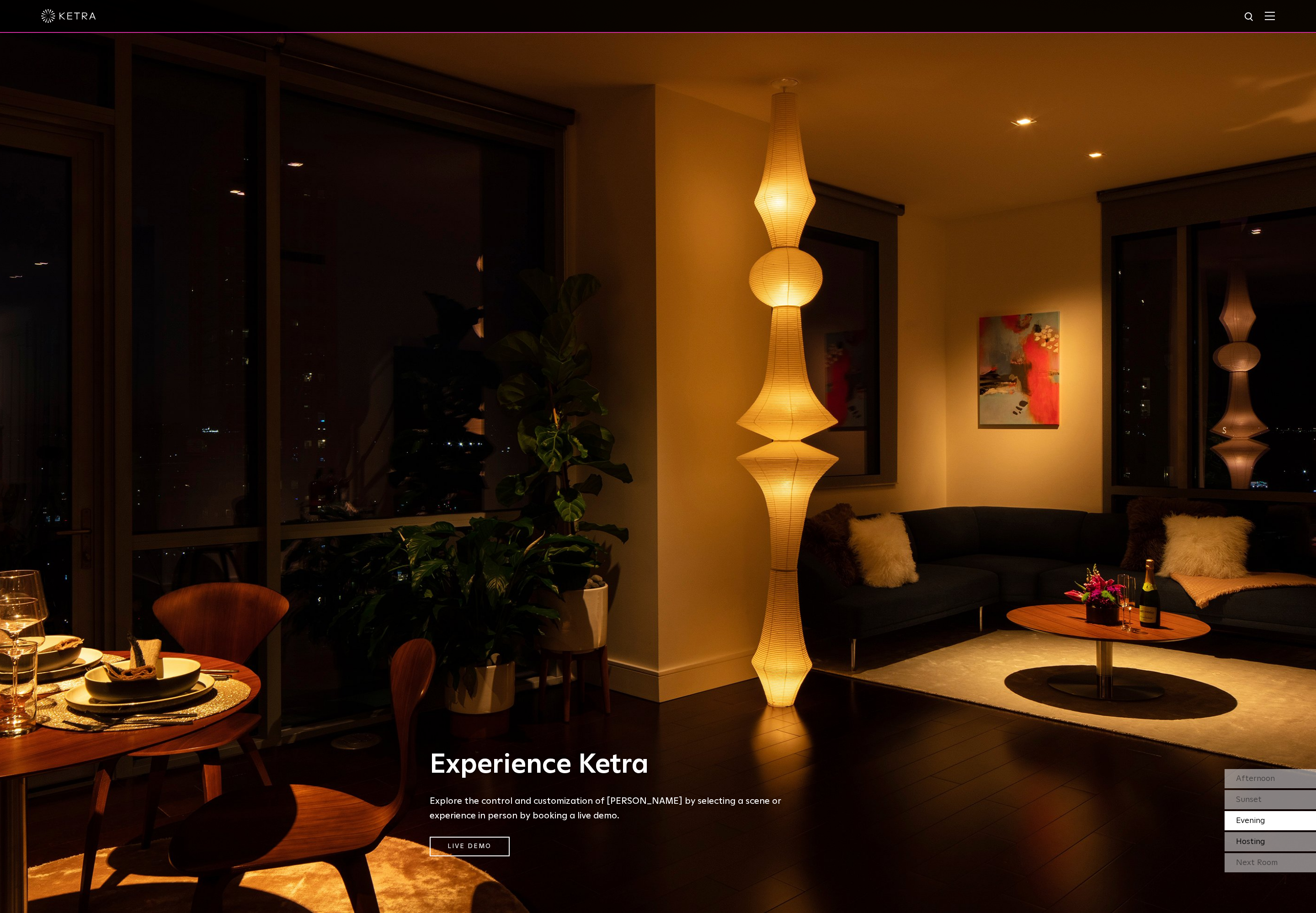
click at [1260, 841] on span "Hosting" at bounding box center [1250, 842] width 29 height 8
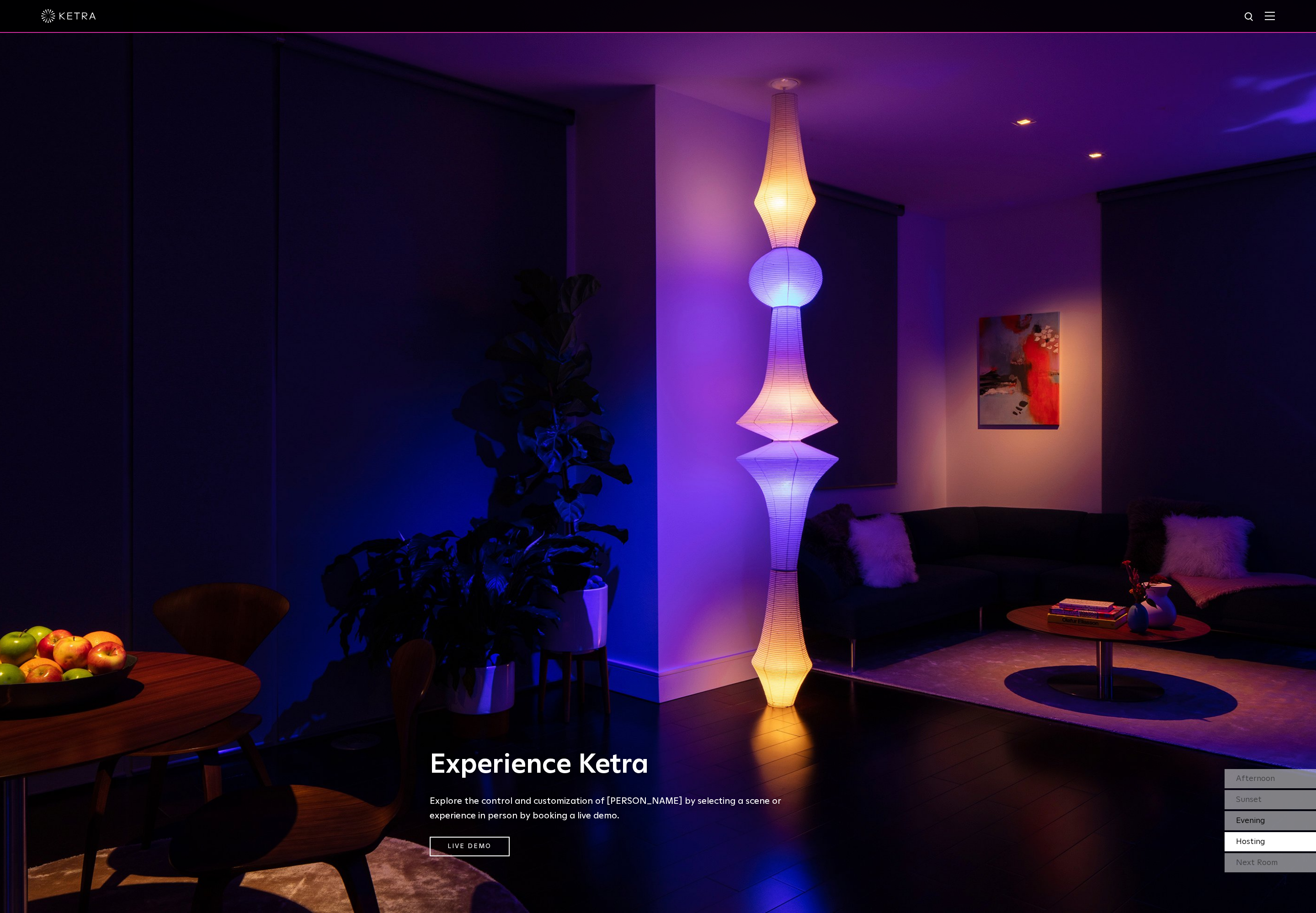
click at [1258, 821] on span "Evening" at bounding box center [1250, 821] width 29 height 8
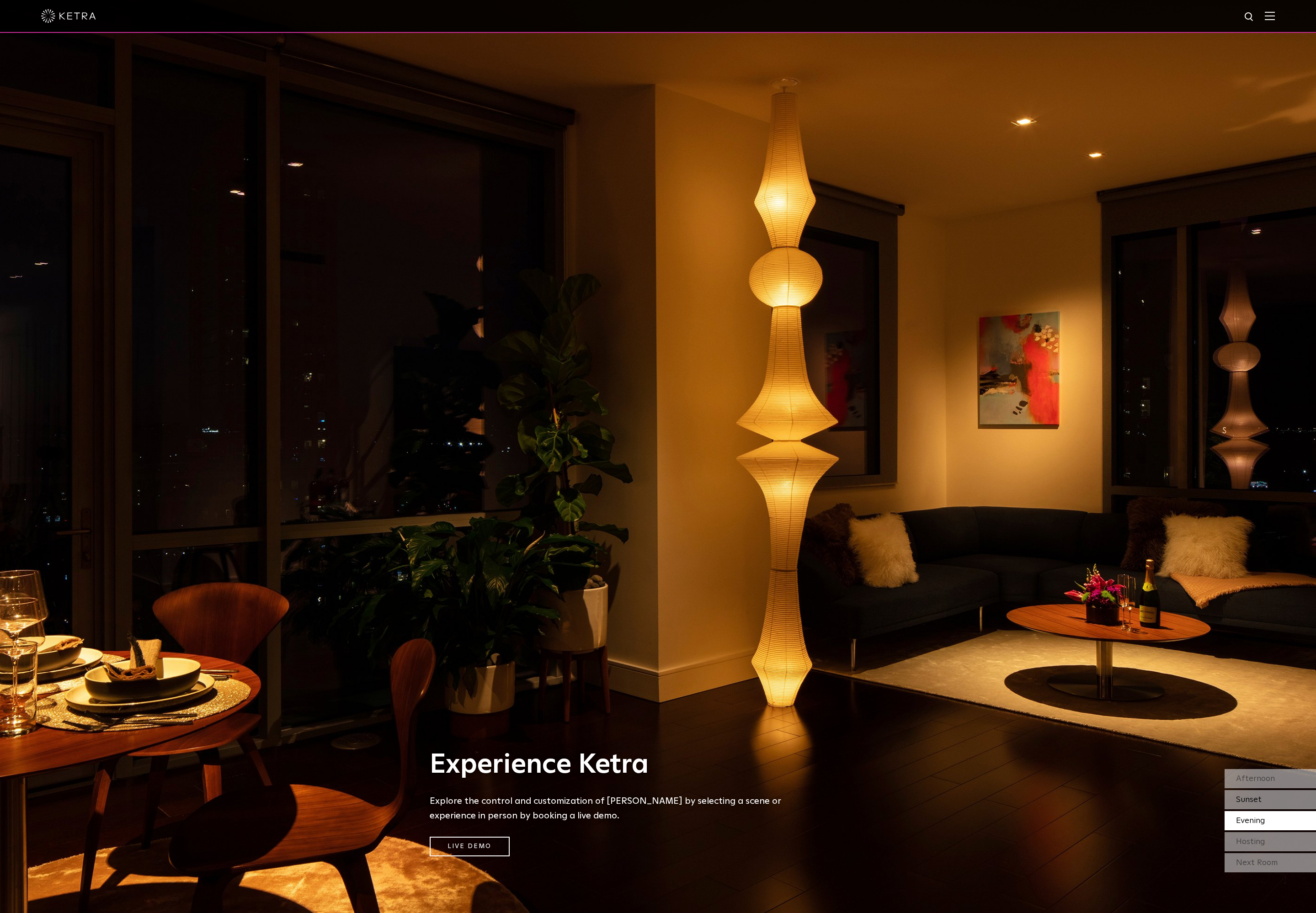
click at [1255, 802] on span "Sunset" at bounding box center [1249, 800] width 26 height 8
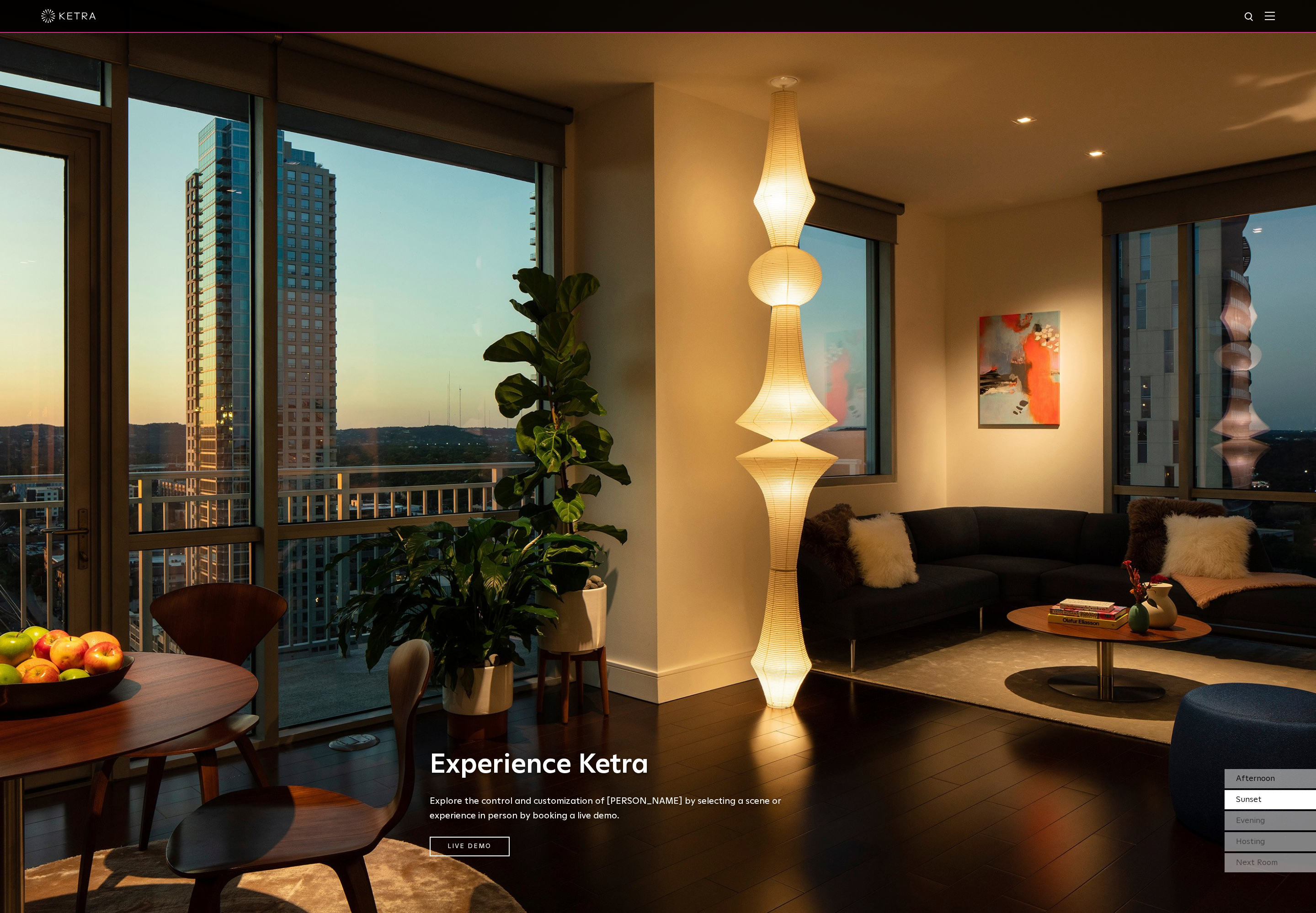
click at [1247, 776] on span "Afternoon" at bounding box center [1255, 779] width 39 height 8
